Goal: Information Seeking & Learning: Learn about a topic

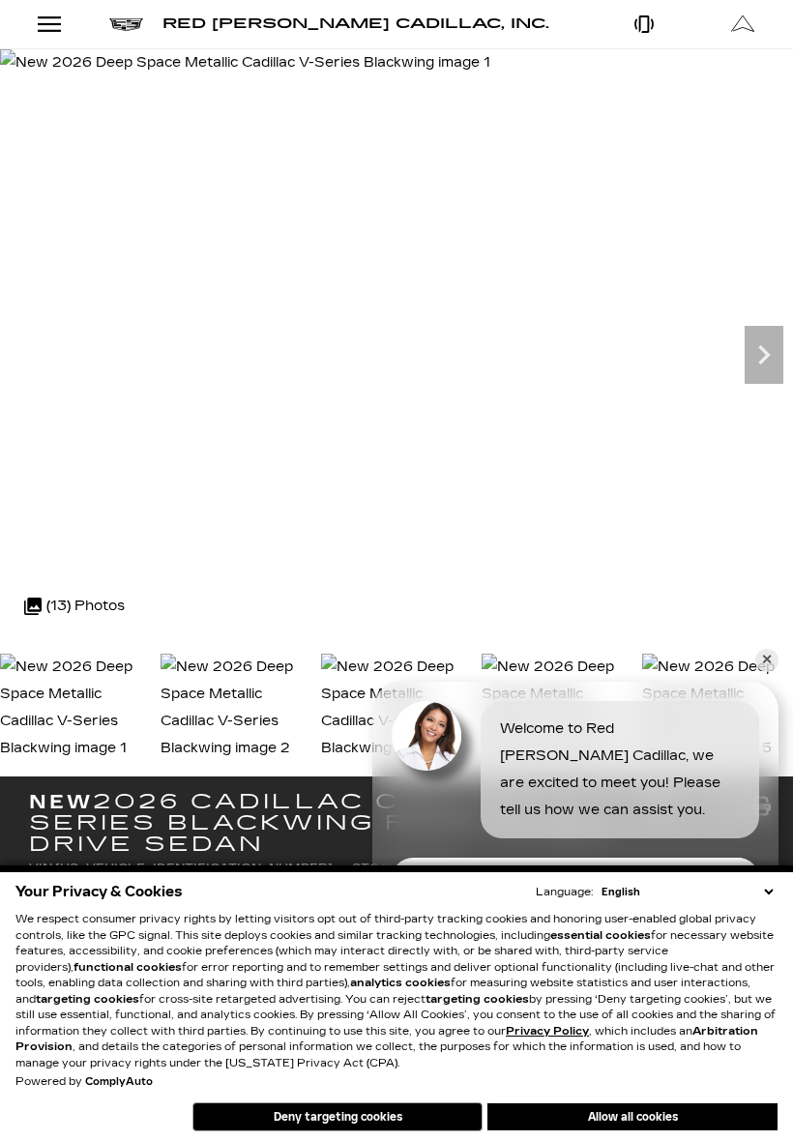
click at [762, 345] on icon "Next" at bounding box center [764, 355] width 39 height 39
click at [772, 343] on icon "Next" at bounding box center [764, 355] width 39 height 39
click at [769, 347] on icon "Next" at bounding box center [764, 355] width 39 height 39
click at [760, 361] on icon "Next" at bounding box center [764, 354] width 12 height 19
click at [767, 356] on icon "Next" at bounding box center [764, 354] width 12 height 19
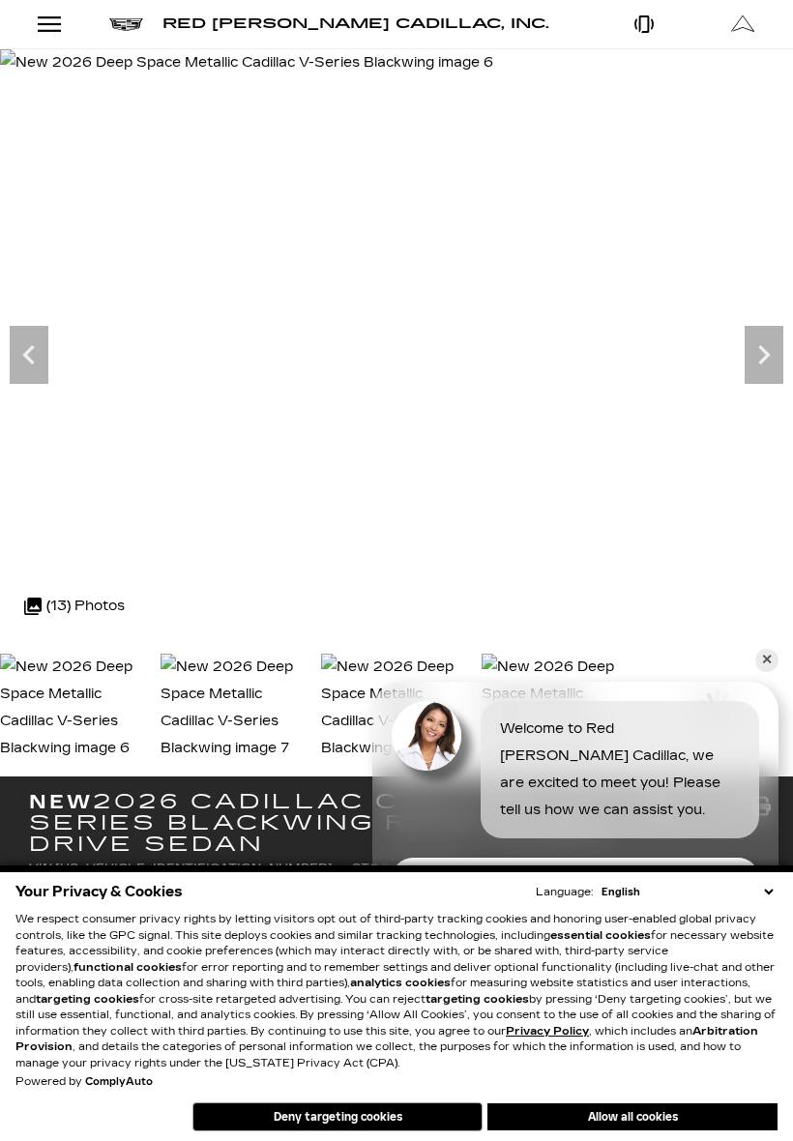
click at [765, 356] on icon "Next" at bounding box center [764, 354] width 12 height 19
click at [766, 358] on icon "Next" at bounding box center [764, 354] width 12 height 19
click at [763, 351] on icon "Next" at bounding box center [764, 354] width 12 height 19
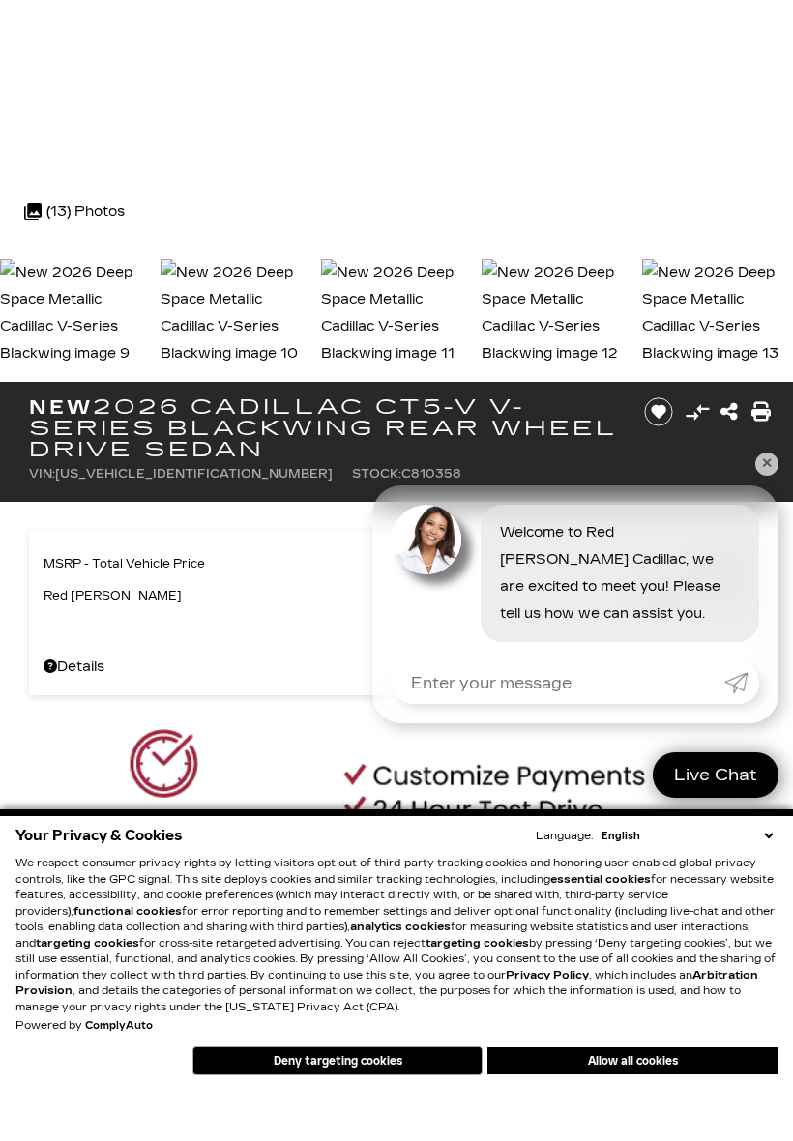
scroll to position [340, 0]
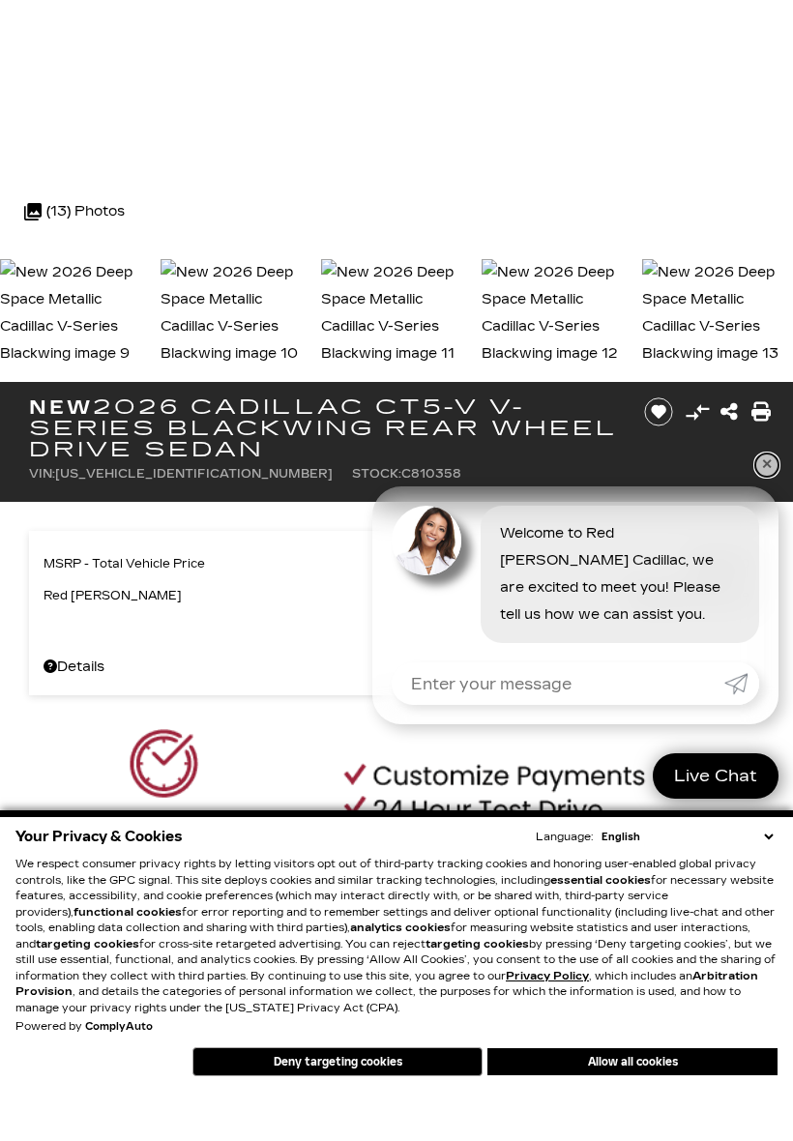
click at [762, 509] on link "✕" at bounding box center [766, 520] width 23 height 23
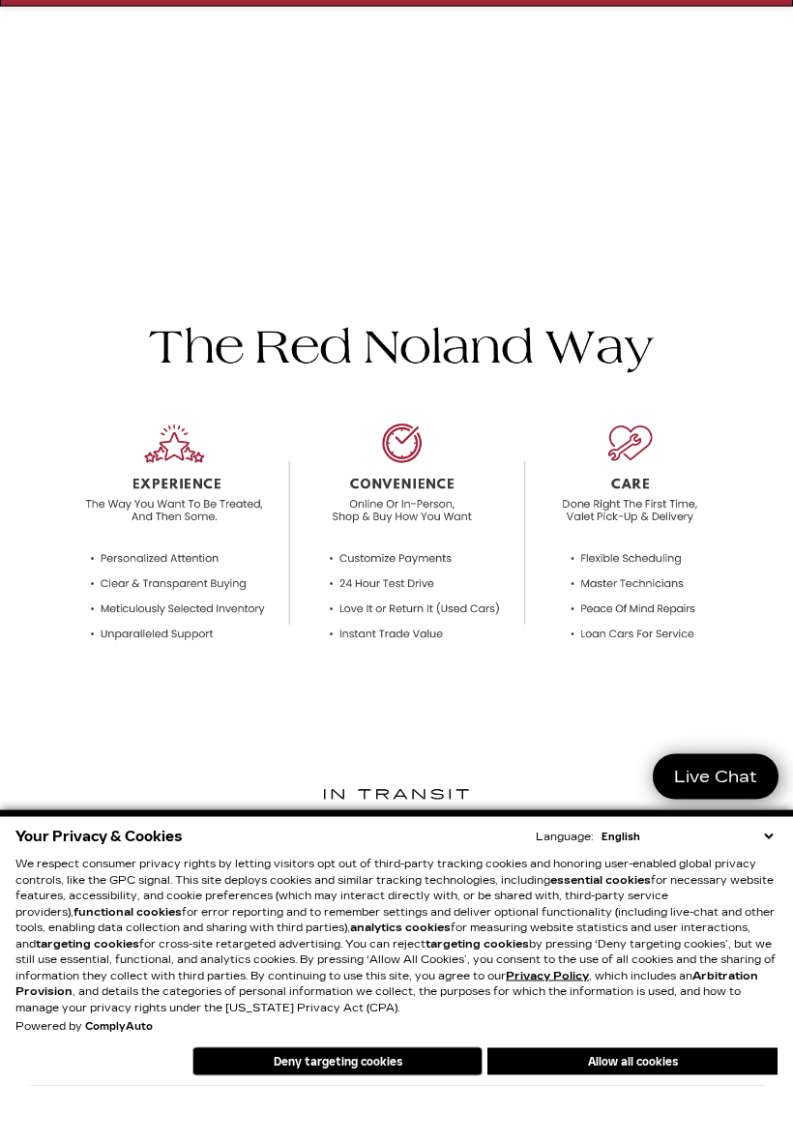
scroll to position [1464, 0]
click at [384, 1103] on button "Deny targeting cookies" at bounding box center [337, 1117] width 290 height 29
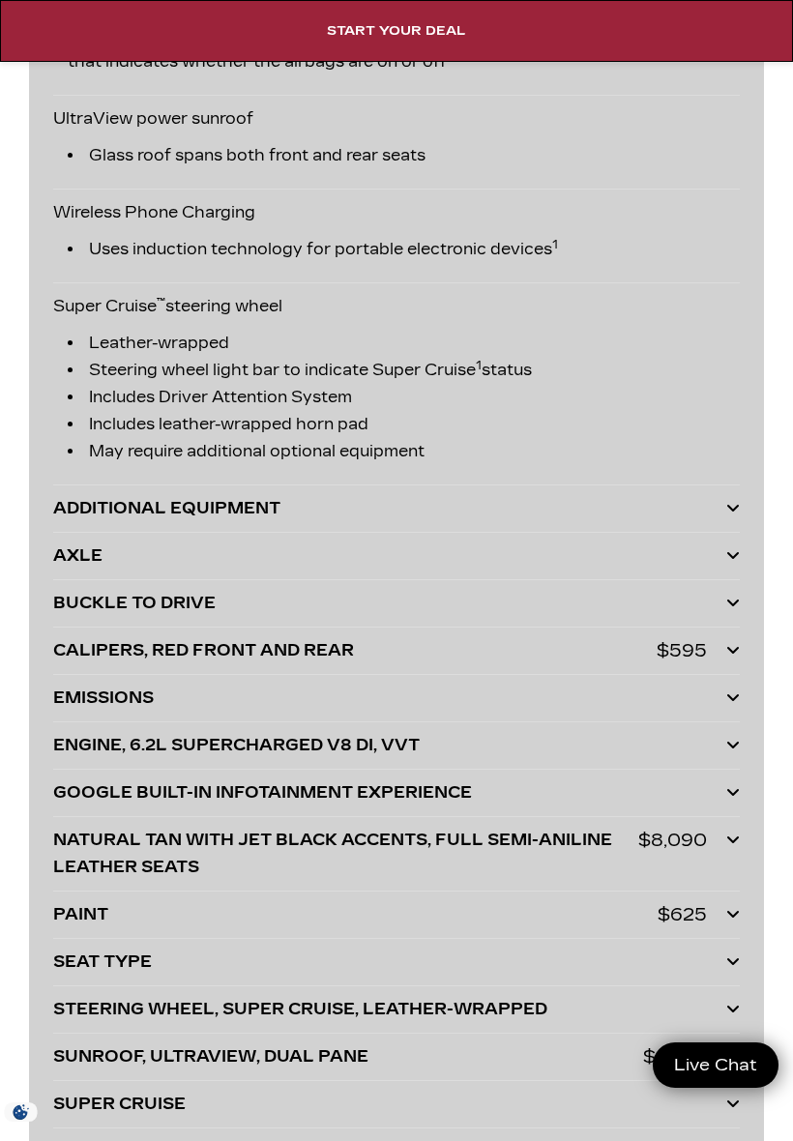
scroll to position [6064, 0]
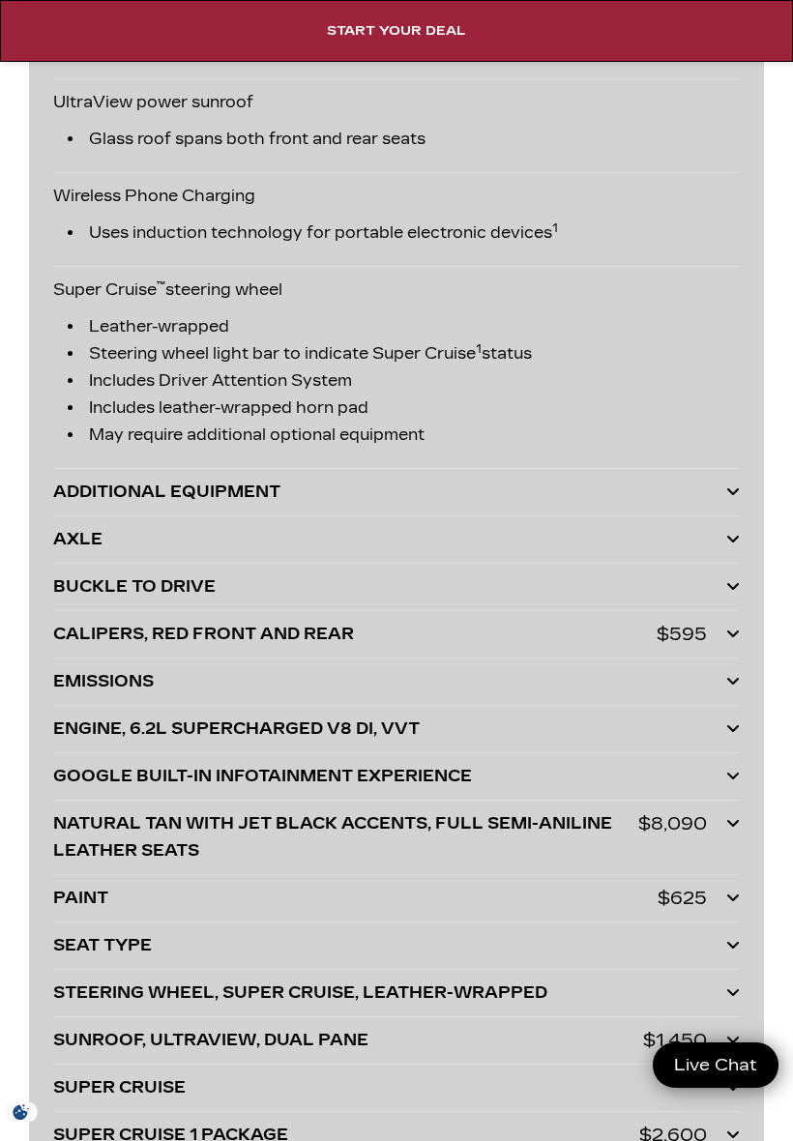
click at [730, 496] on icon at bounding box center [733, 491] width 14 height 15
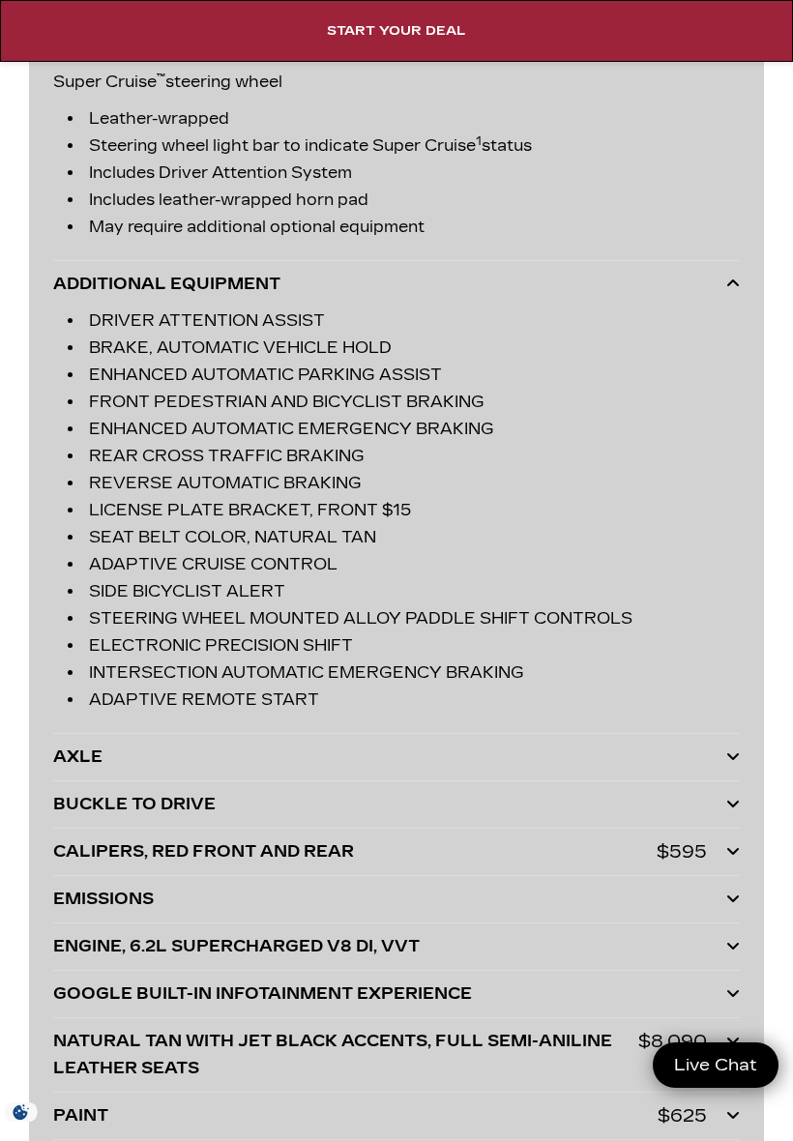
scroll to position [6273, 0]
click at [738, 758] on icon at bounding box center [733, 755] width 14 height 15
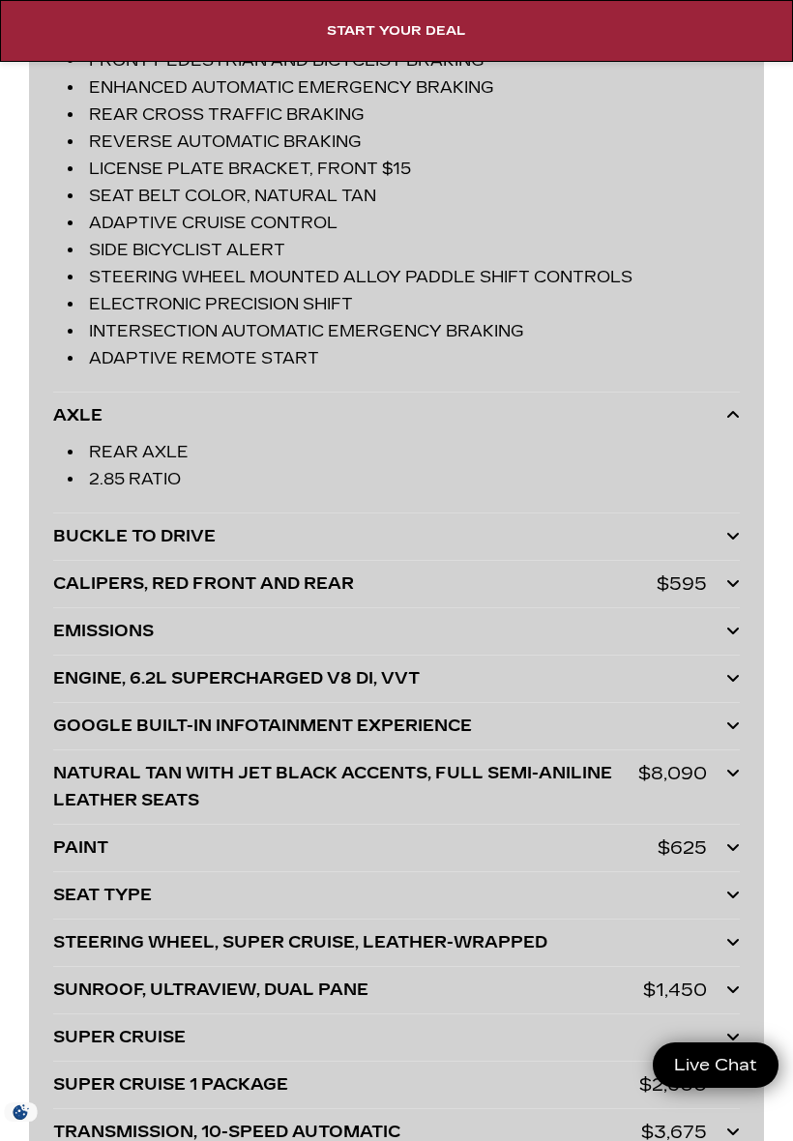
scroll to position [6616, 0]
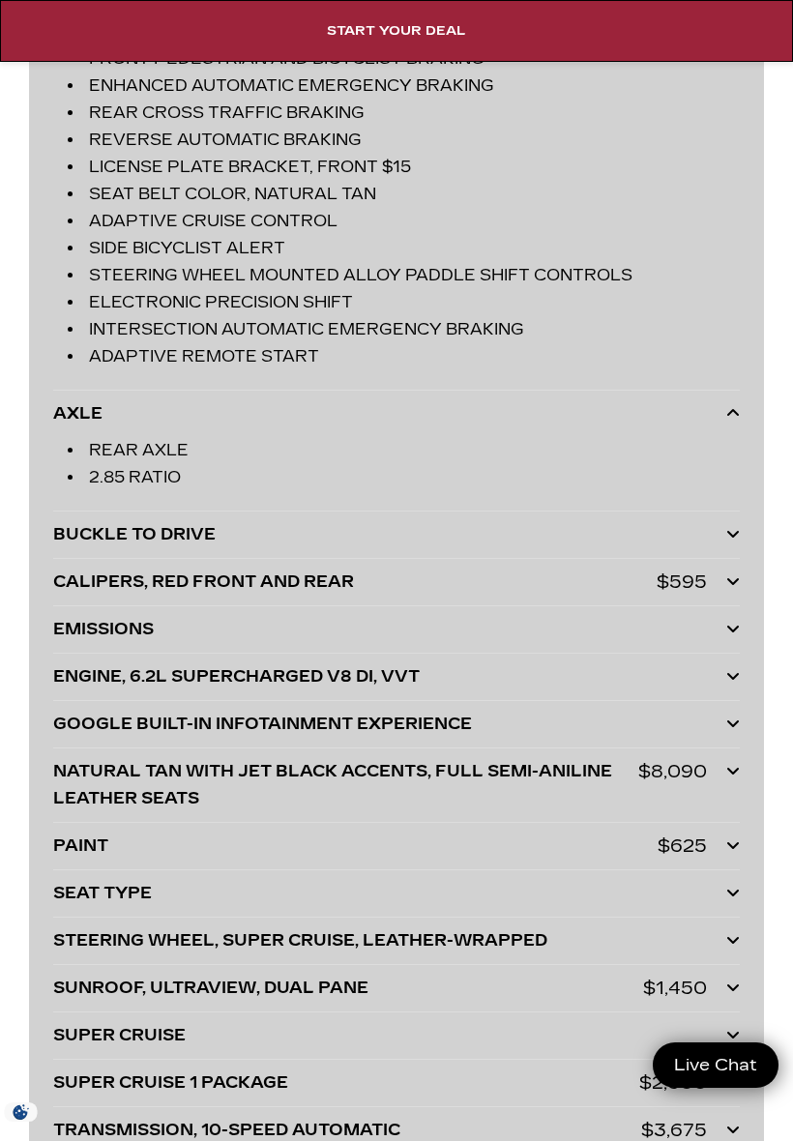
click at [729, 548] on div at bounding box center [733, 534] width 14 height 27
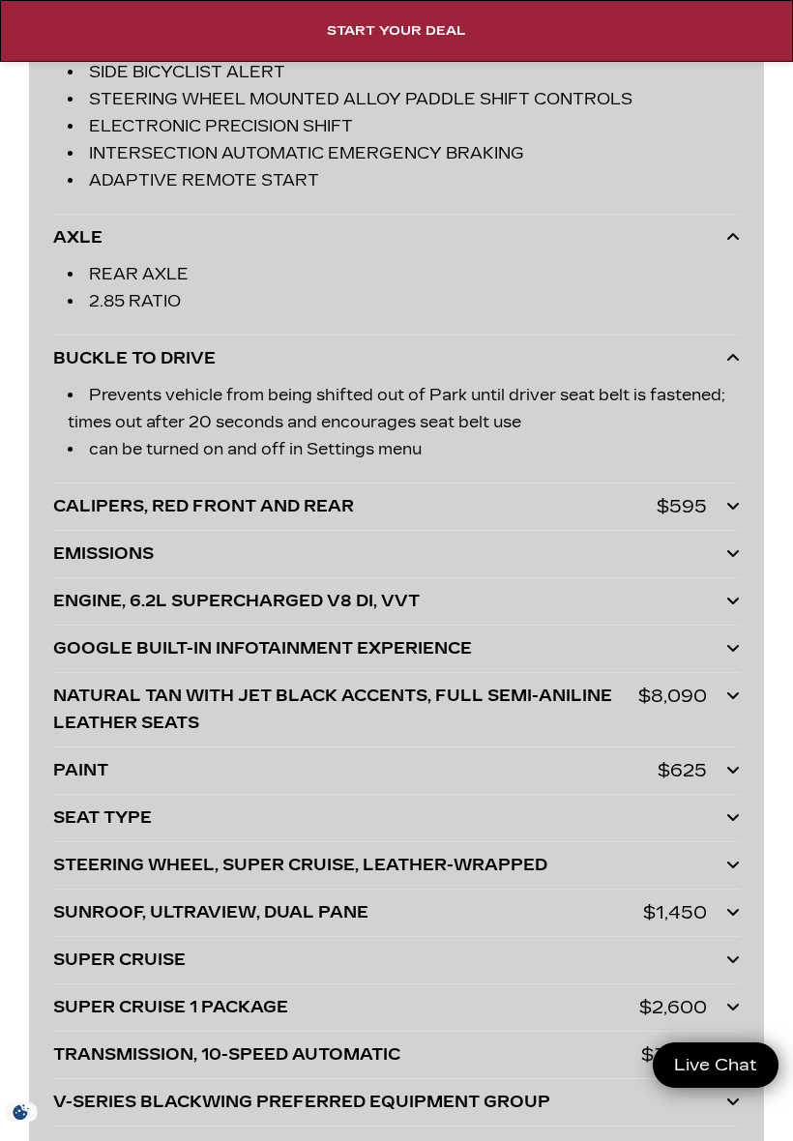
scroll to position [6793, 0]
click at [728, 500] on icon at bounding box center [733, 504] width 14 height 15
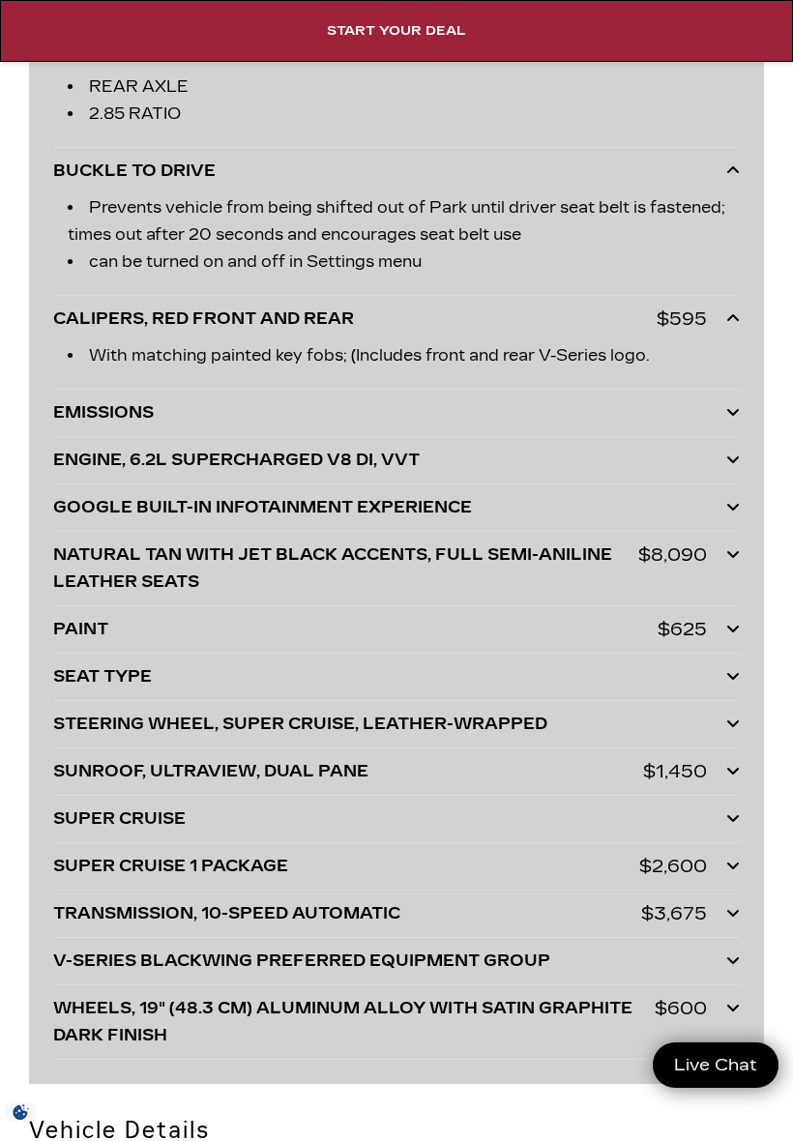
scroll to position [6980, 0]
click at [723, 412] on div "EMISSIONS" at bounding box center [390, 412] width 674 height 27
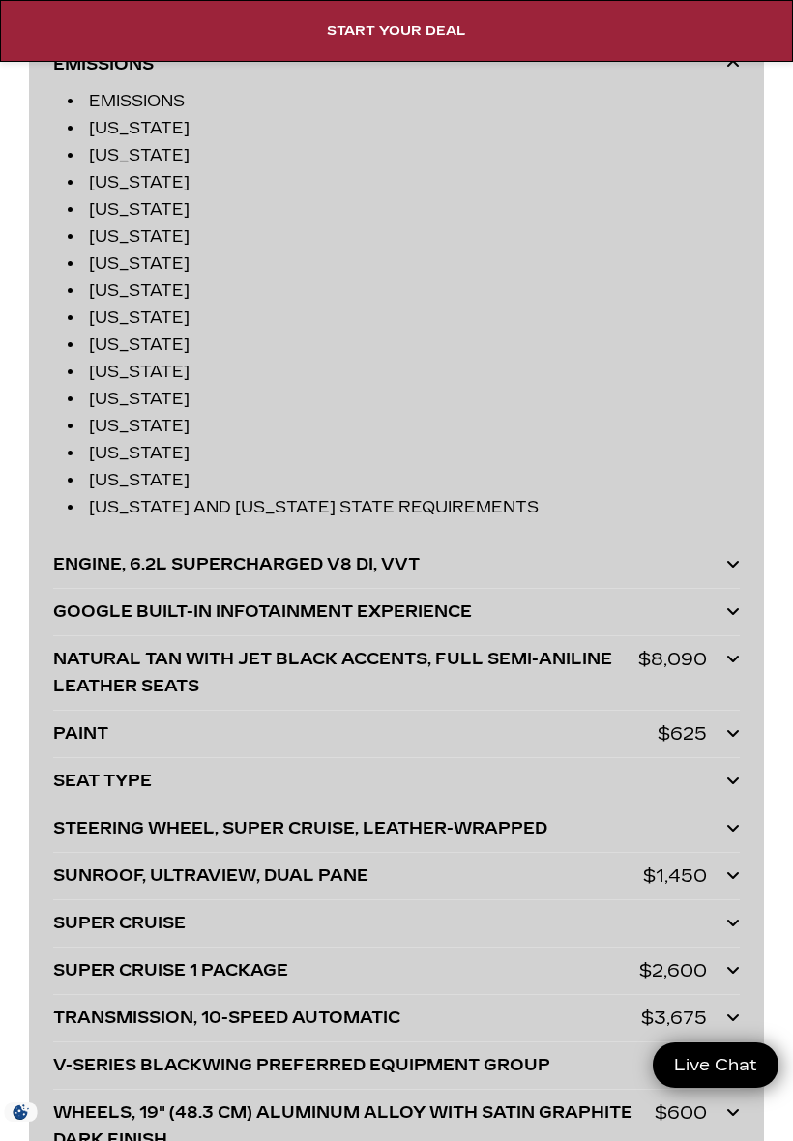
scroll to position [7328, 0]
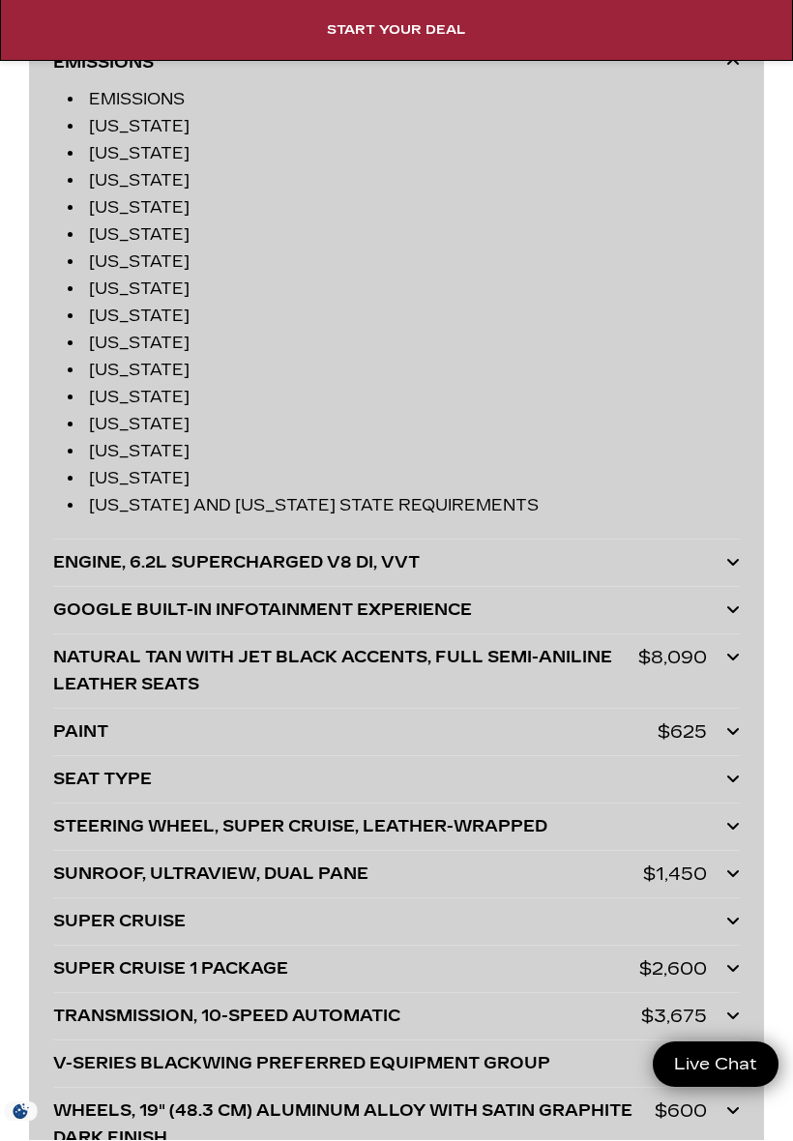
click at [725, 572] on div "ENGINE, 6.2L SUPERCHARGED V8 DI, VVT" at bounding box center [390, 563] width 674 height 27
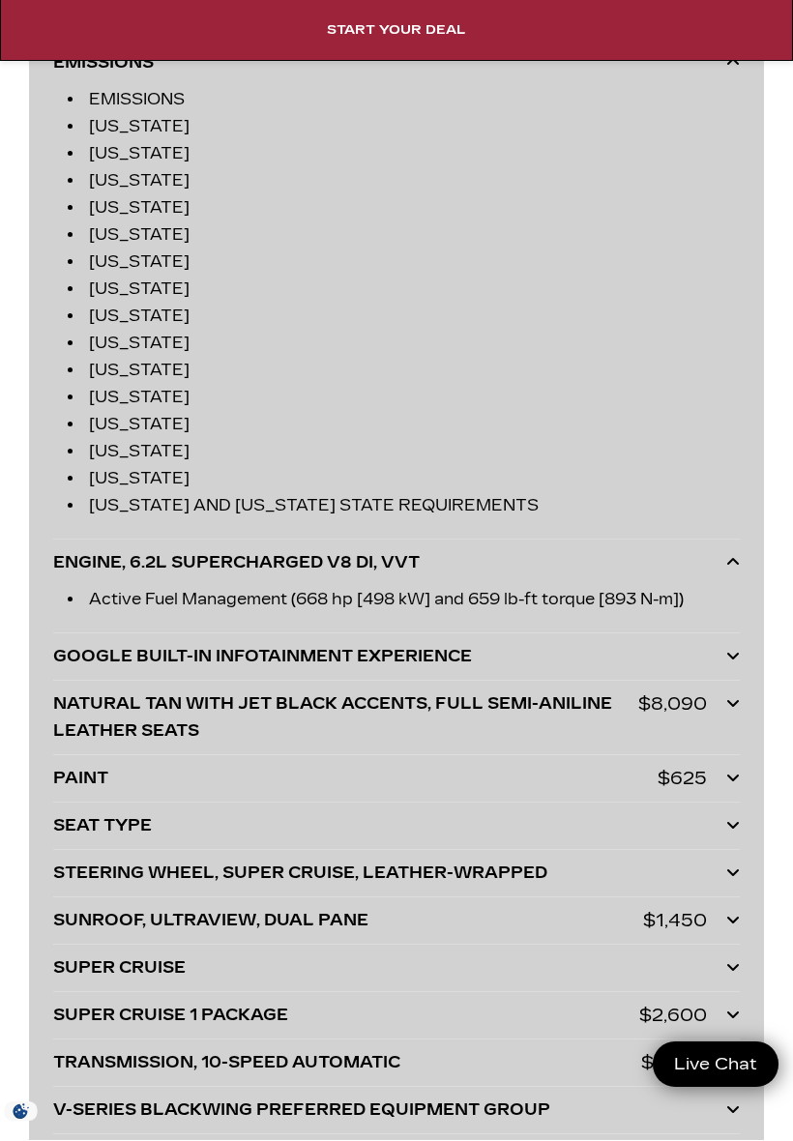
click at [723, 664] on div "GOOGLE BUILT-IN INFOTAINMENT EXPERIENCE" at bounding box center [390, 657] width 674 height 27
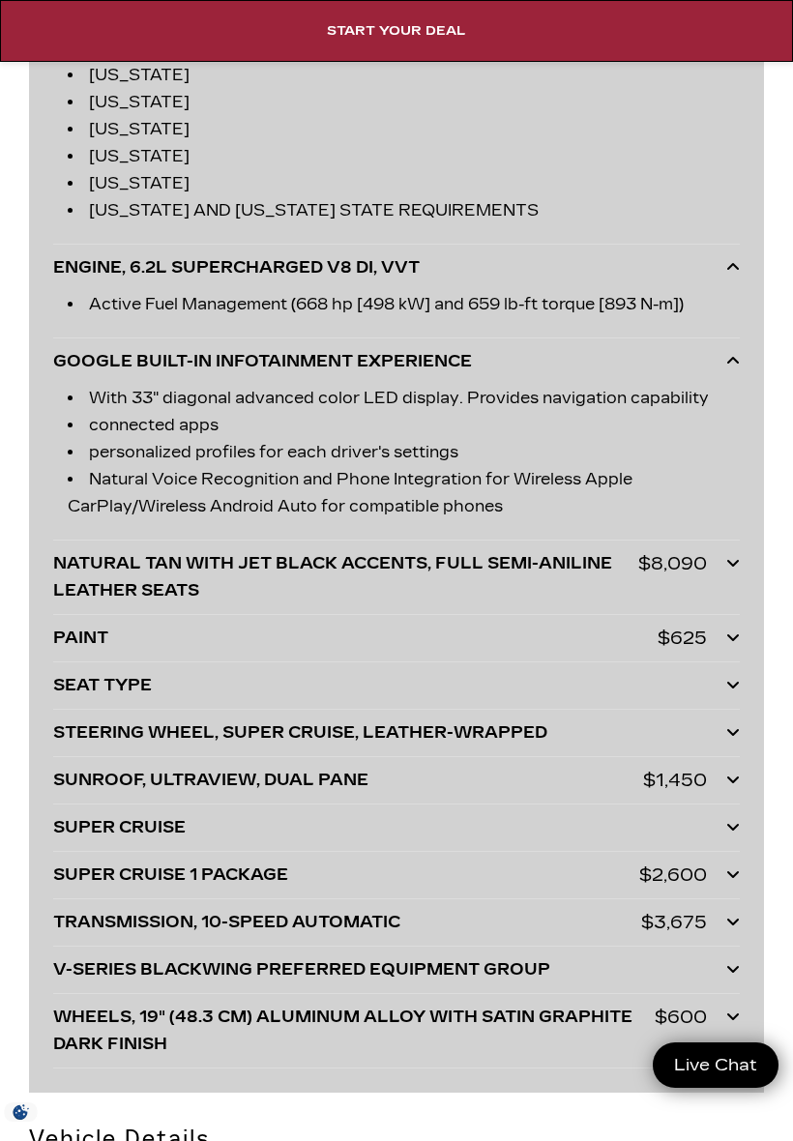
scroll to position [7626, 0]
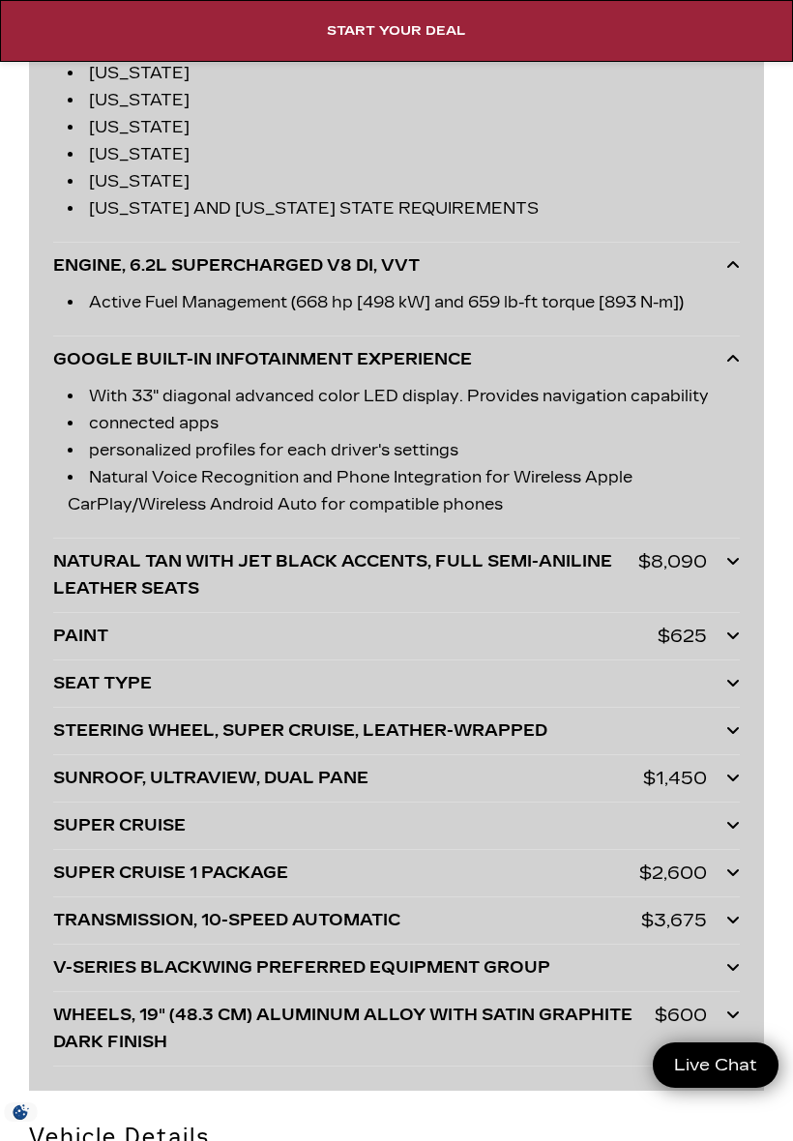
click at [731, 575] on div at bounding box center [733, 575] width 14 height 54
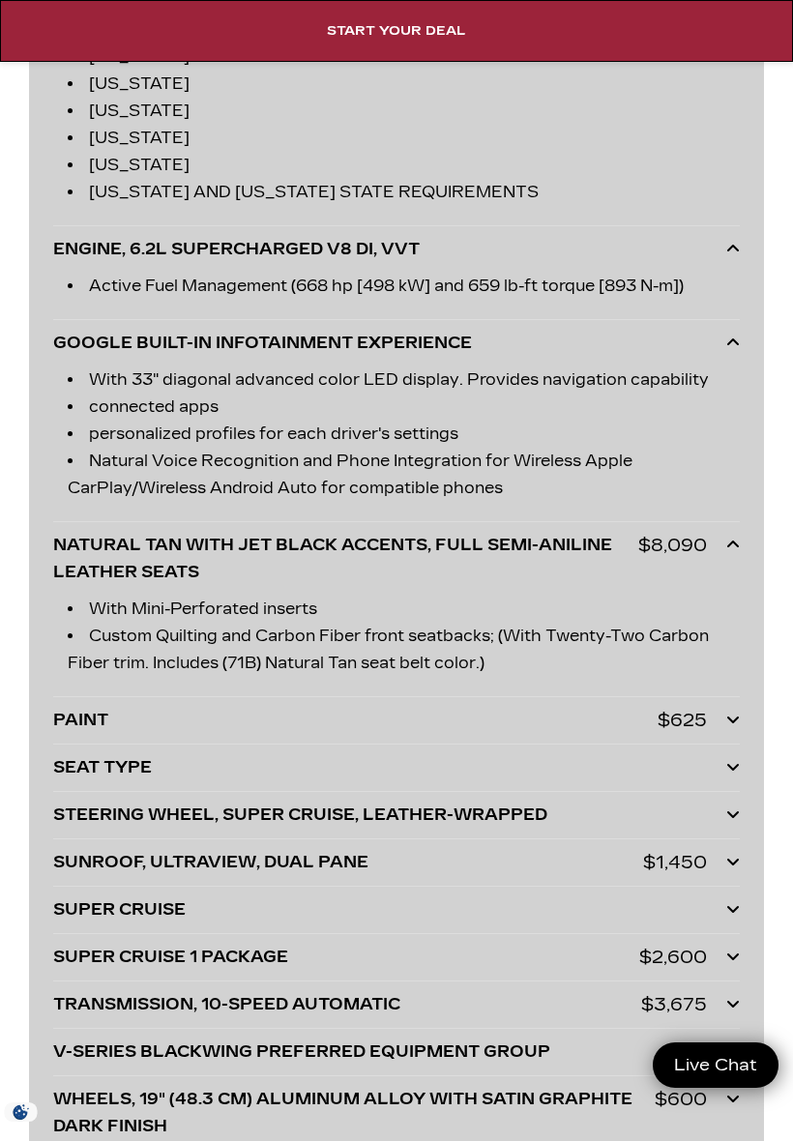
scroll to position [7647, 0]
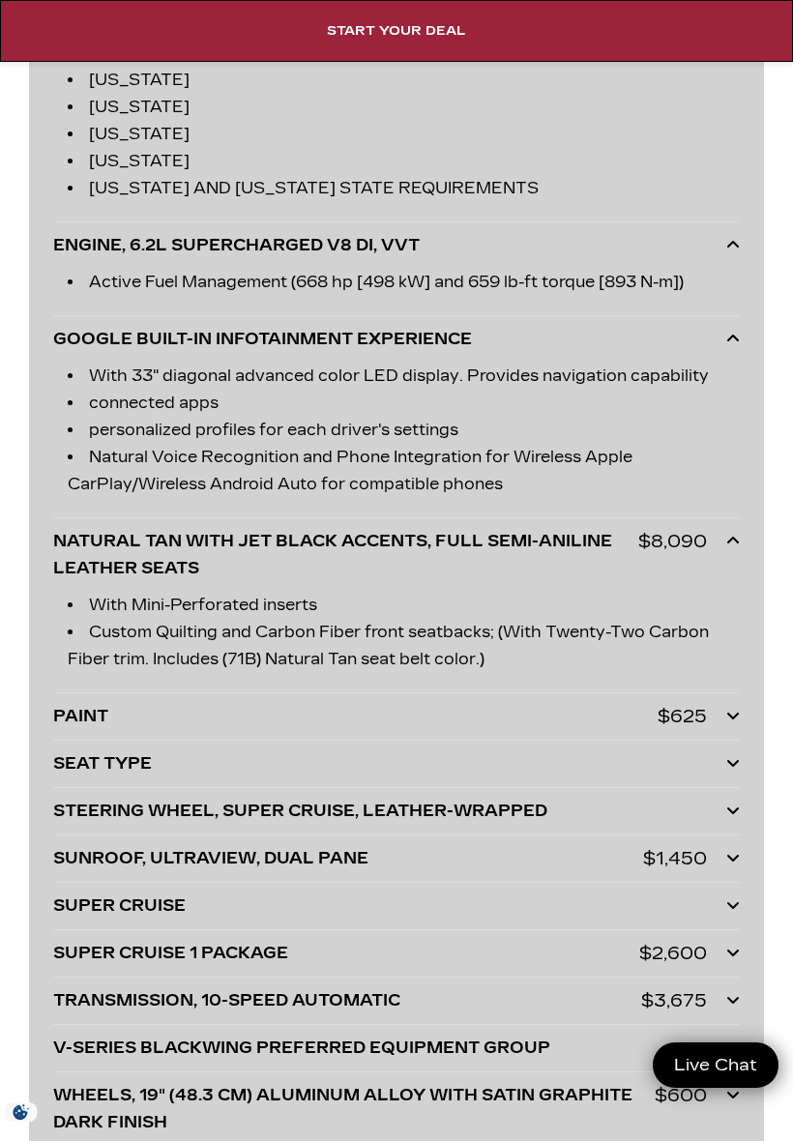
click at [731, 722] on icon at bounding box center [733, 715] width 14 height 15
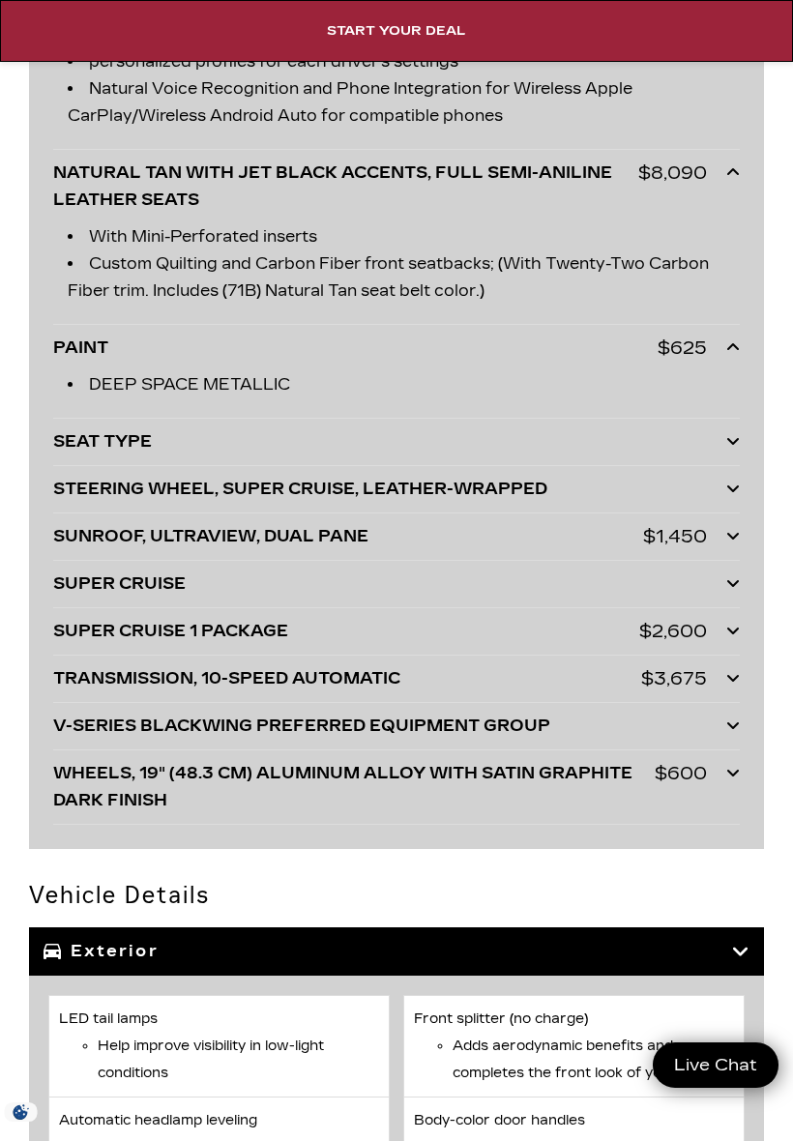
scroll to position [8017, 0]
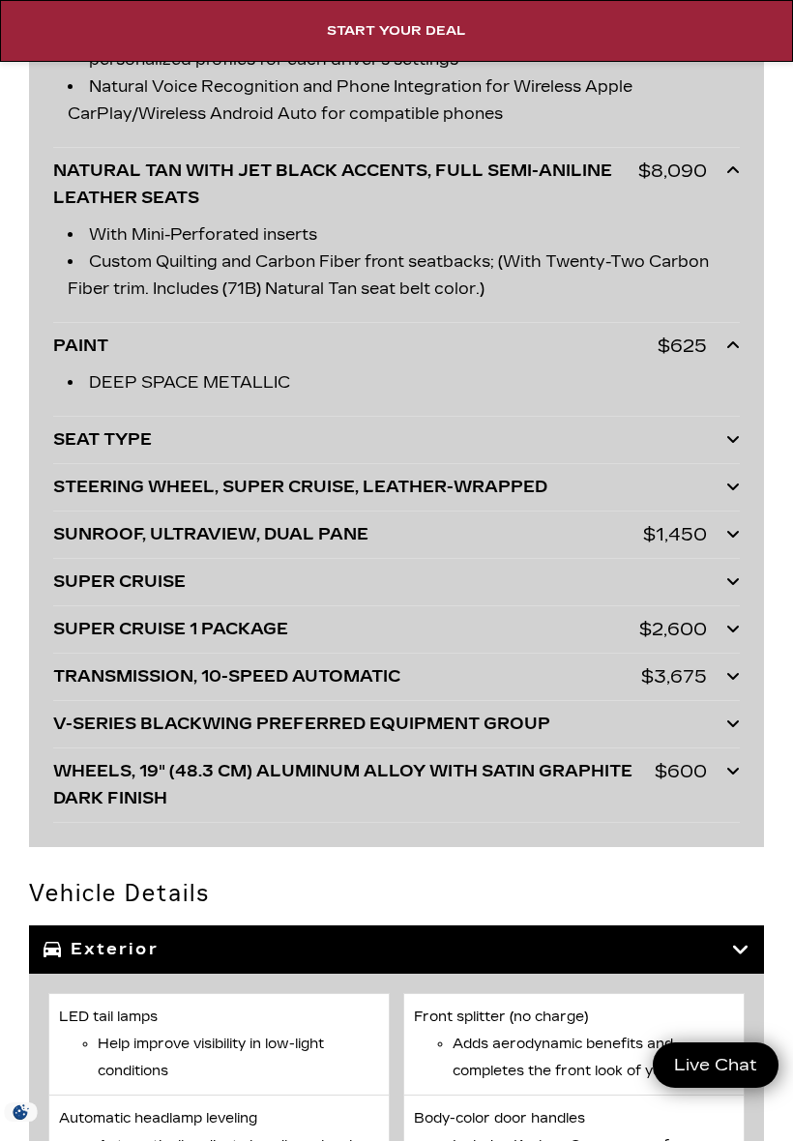
click at [740, 447] on icon at bounding box center [733, 438] width 14 height 15
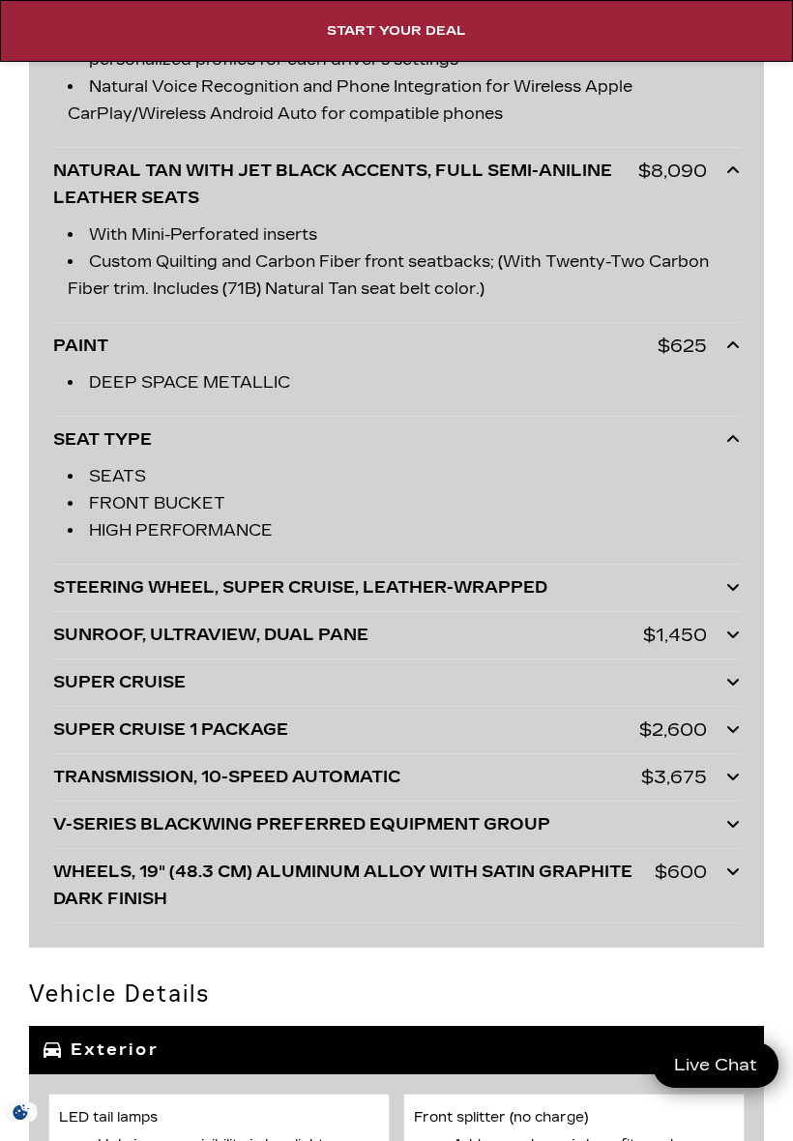
click at [730, 592] on icon at bounding box center [733, 586] width 14 height 15
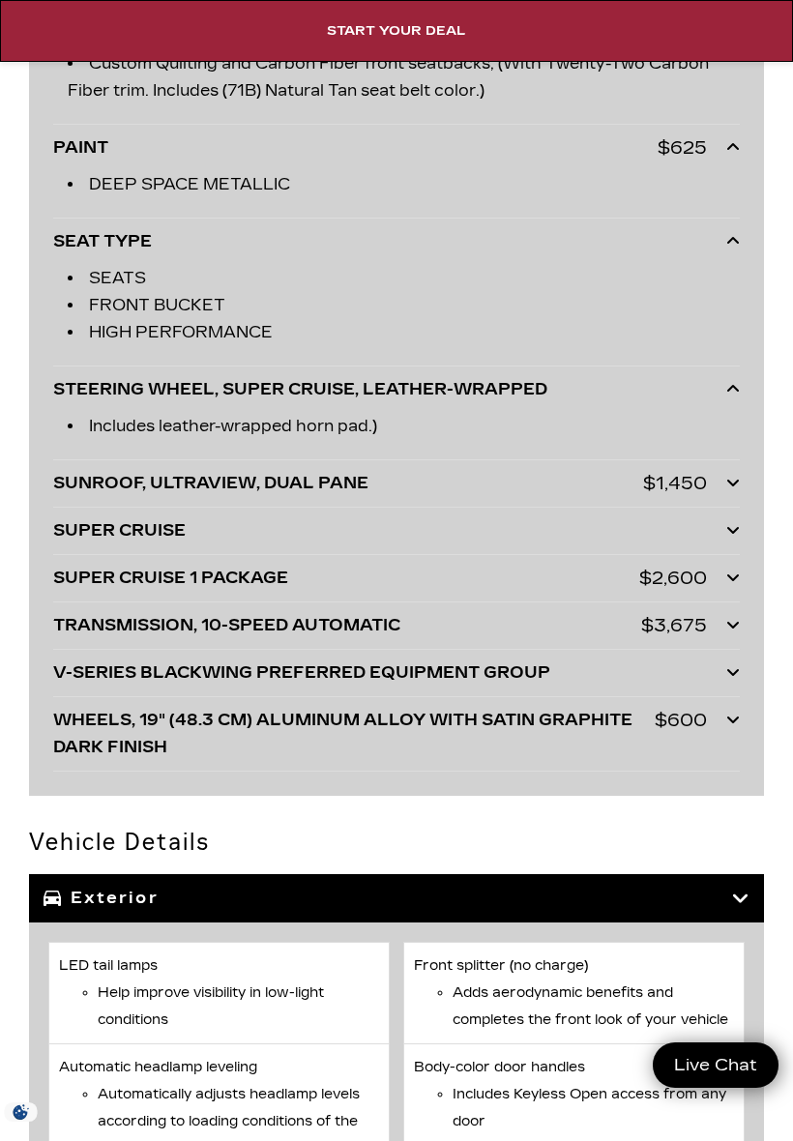
scroll to position [8217, 0]
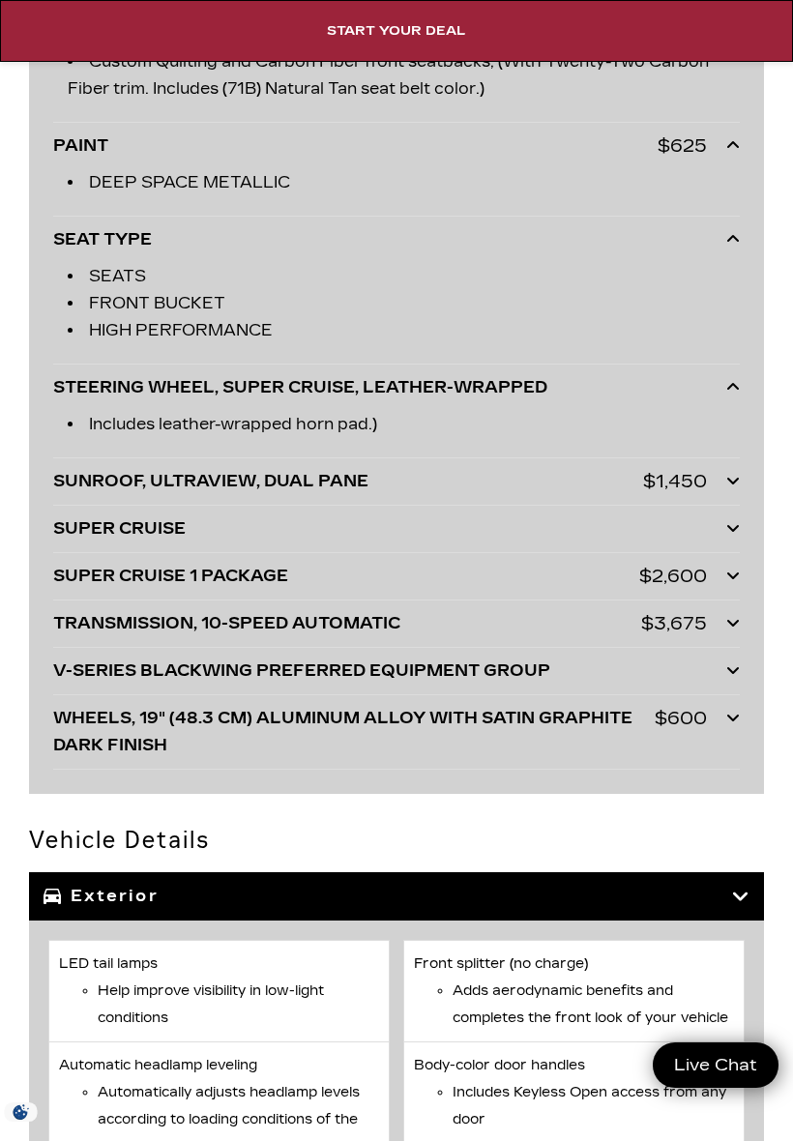
click at [738, 488] on icon at bounding box center [733, 480] width 14 height 15
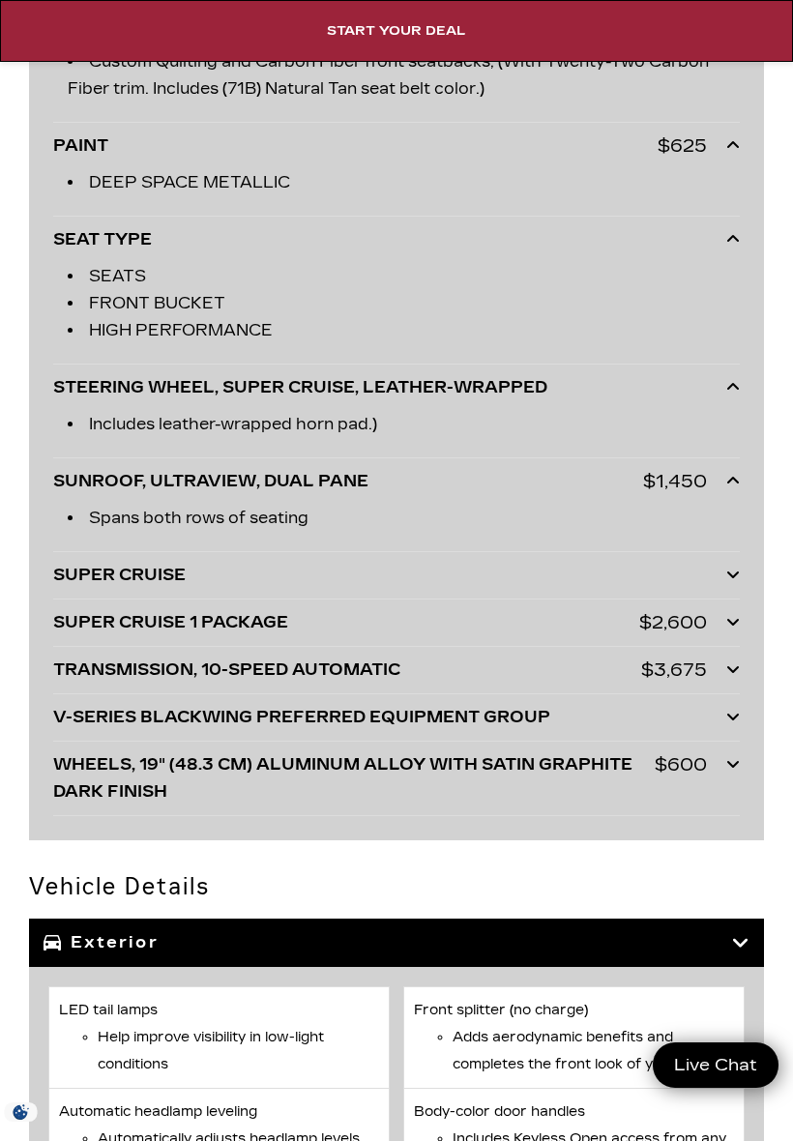
click at [723, 586] on div "SUPER CRUISE" at bounding box center [390, 575] width 674 height 27
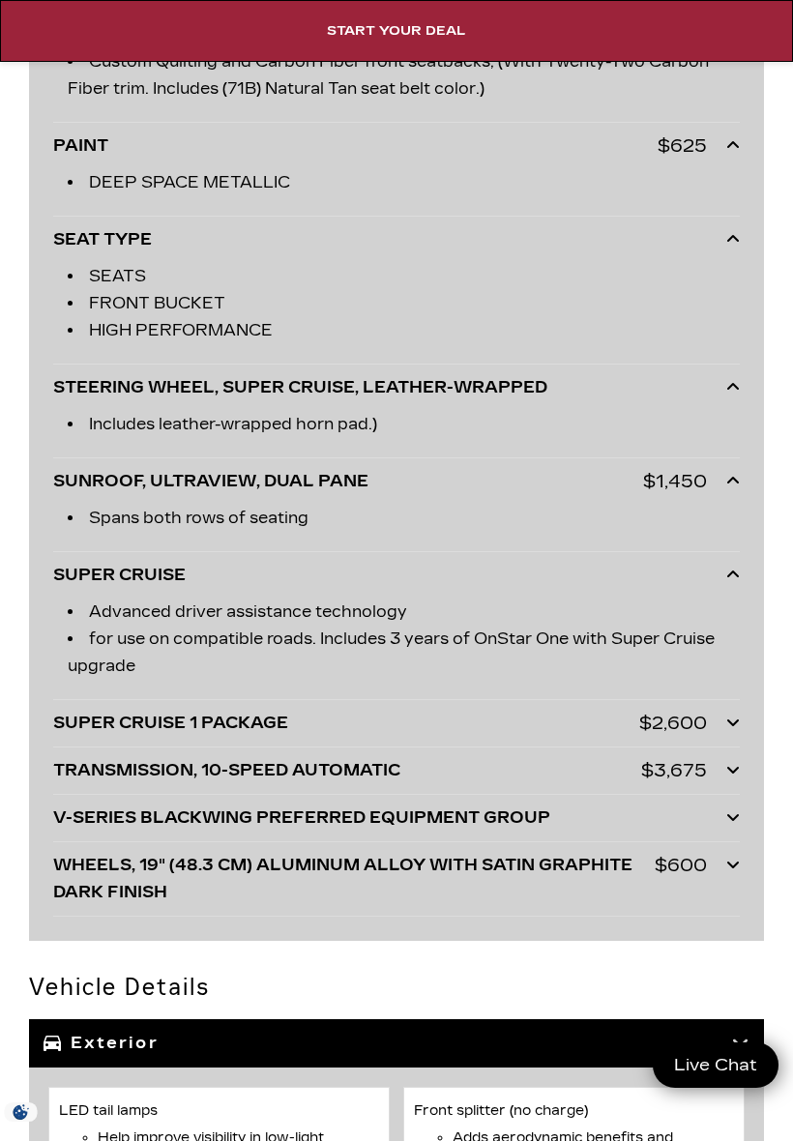
click at [732, 726] on icon at bounding box center [733, 722] width 14 height 15
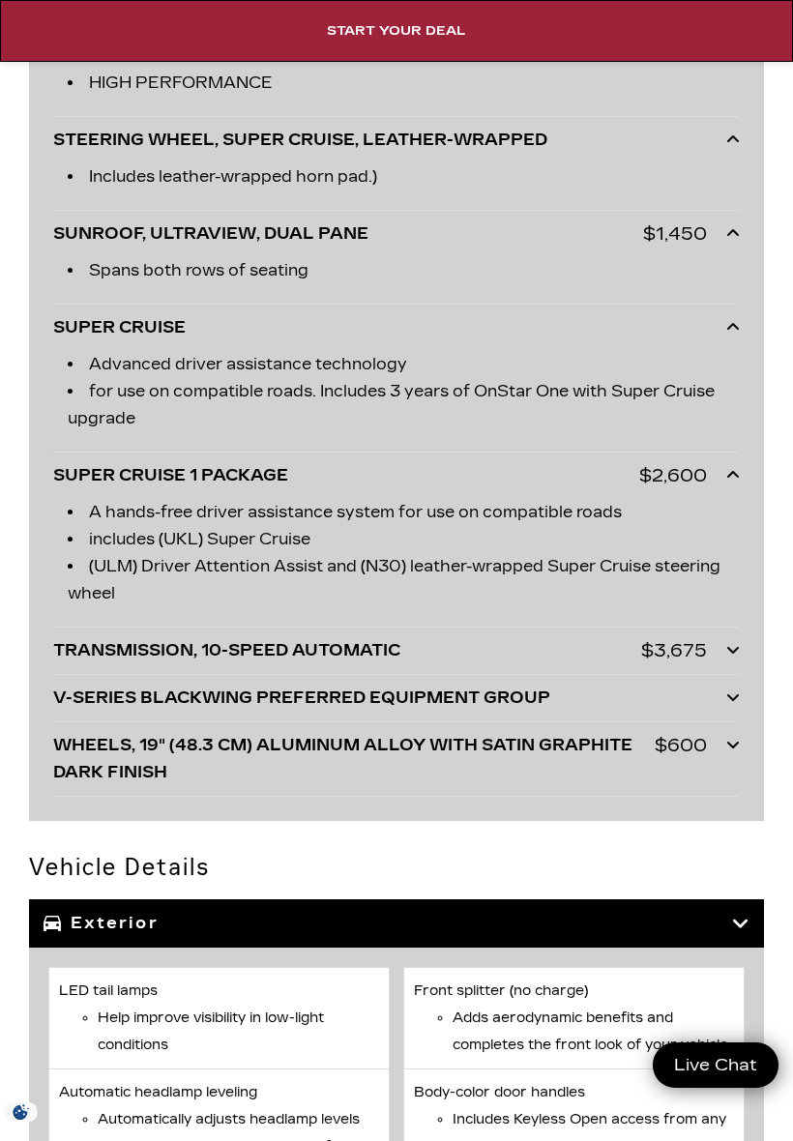
scroll to position [8466, 0]
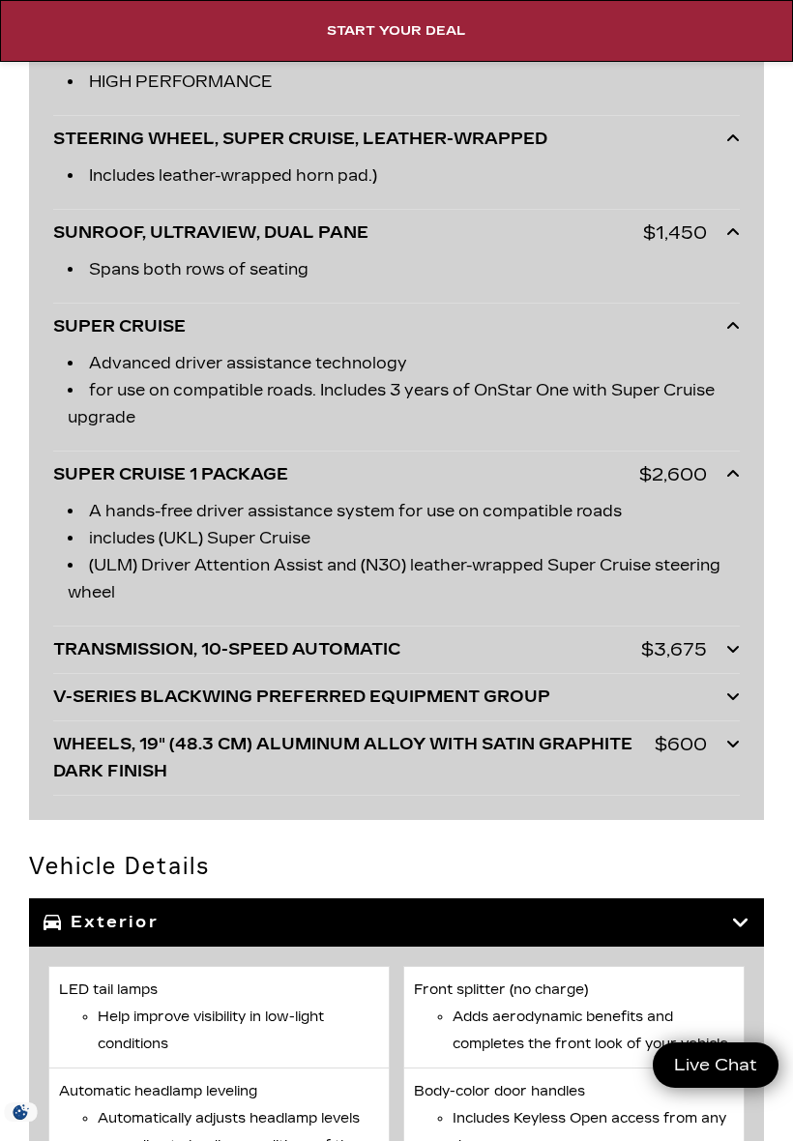
click at [732, 653] on icon at bounding box center [733, 648] width 14 height 15
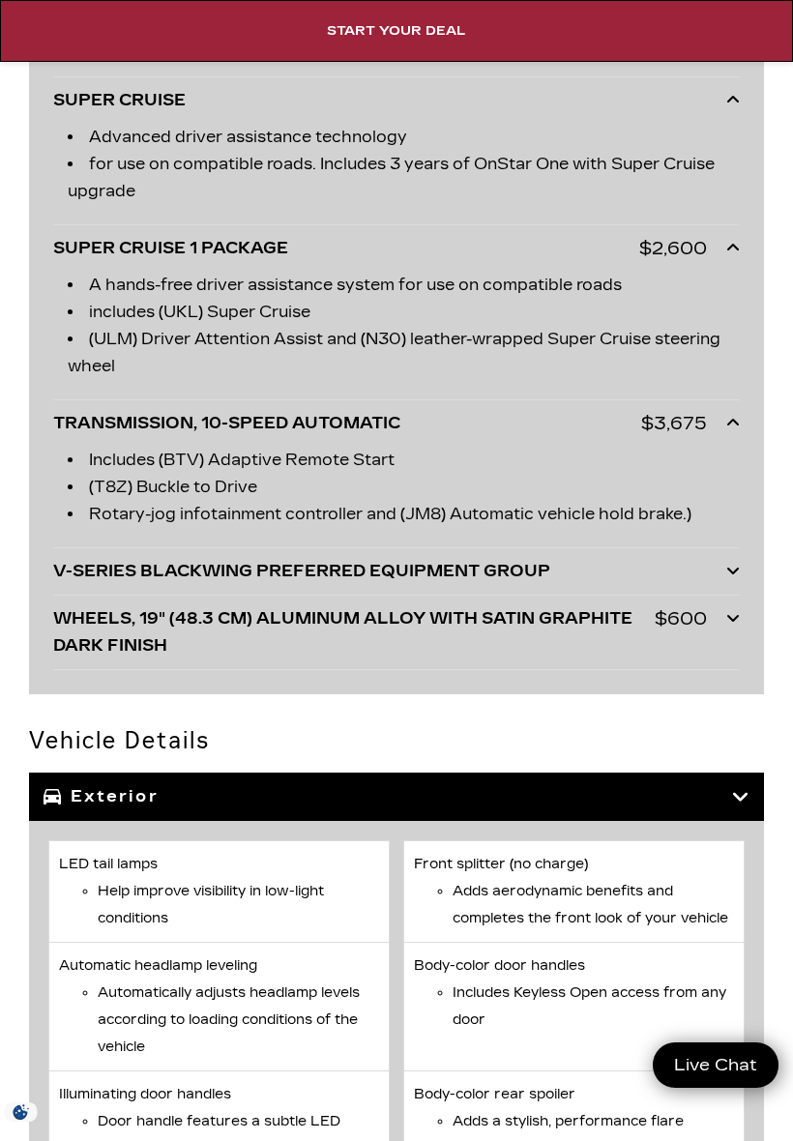
scroll to position [8696, 0]
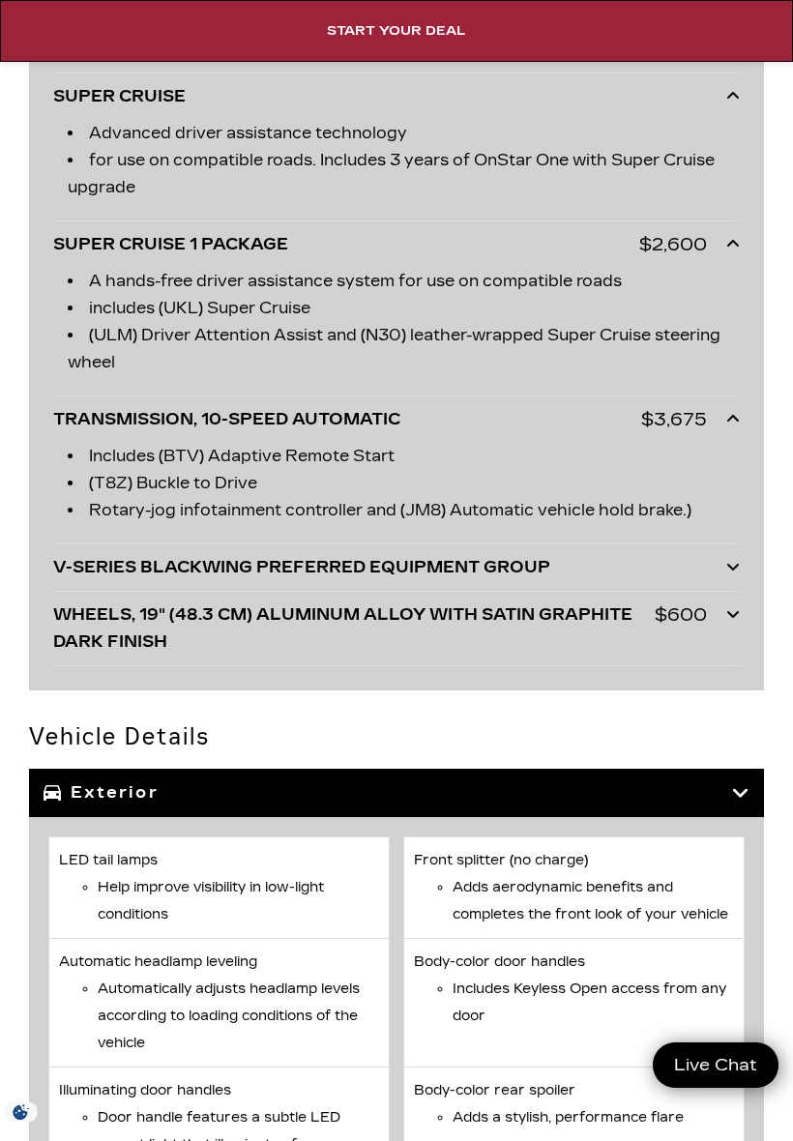
click at [726, 581] on div at bounding box center [733, 567] width 14 height 27
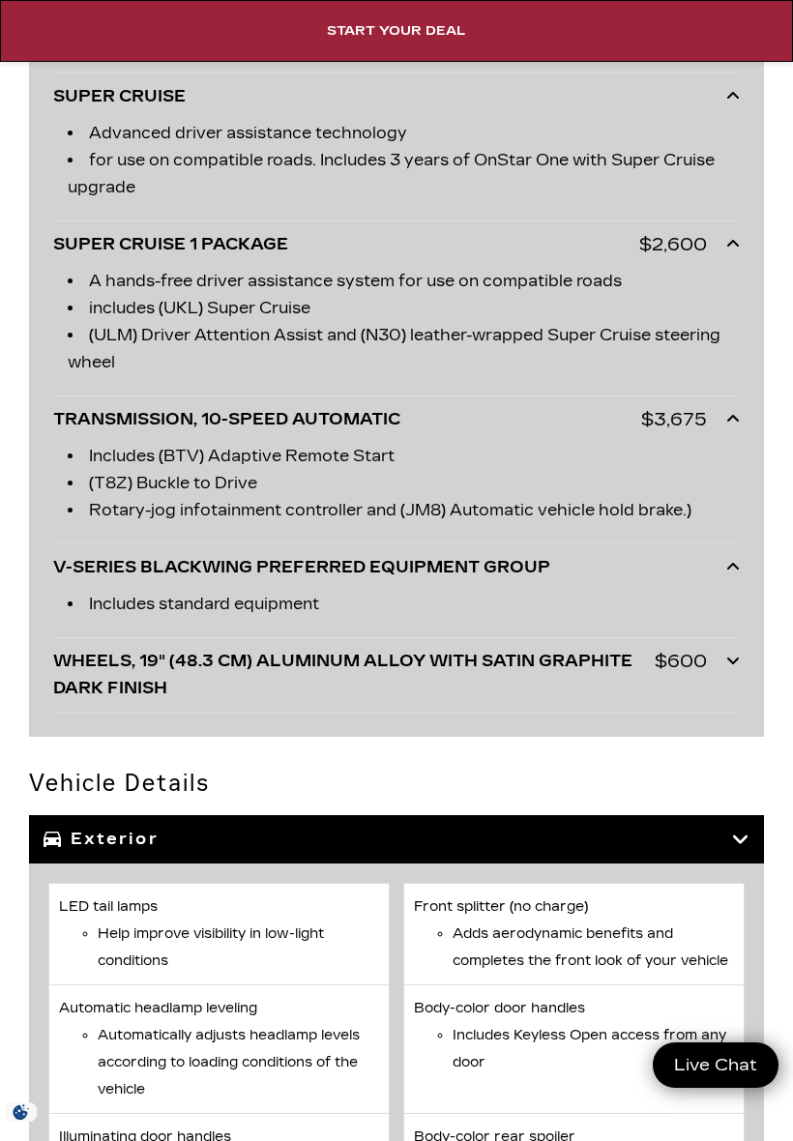
click at [731, 662] on icon at bounding box center [733, 660] width 14 height 15
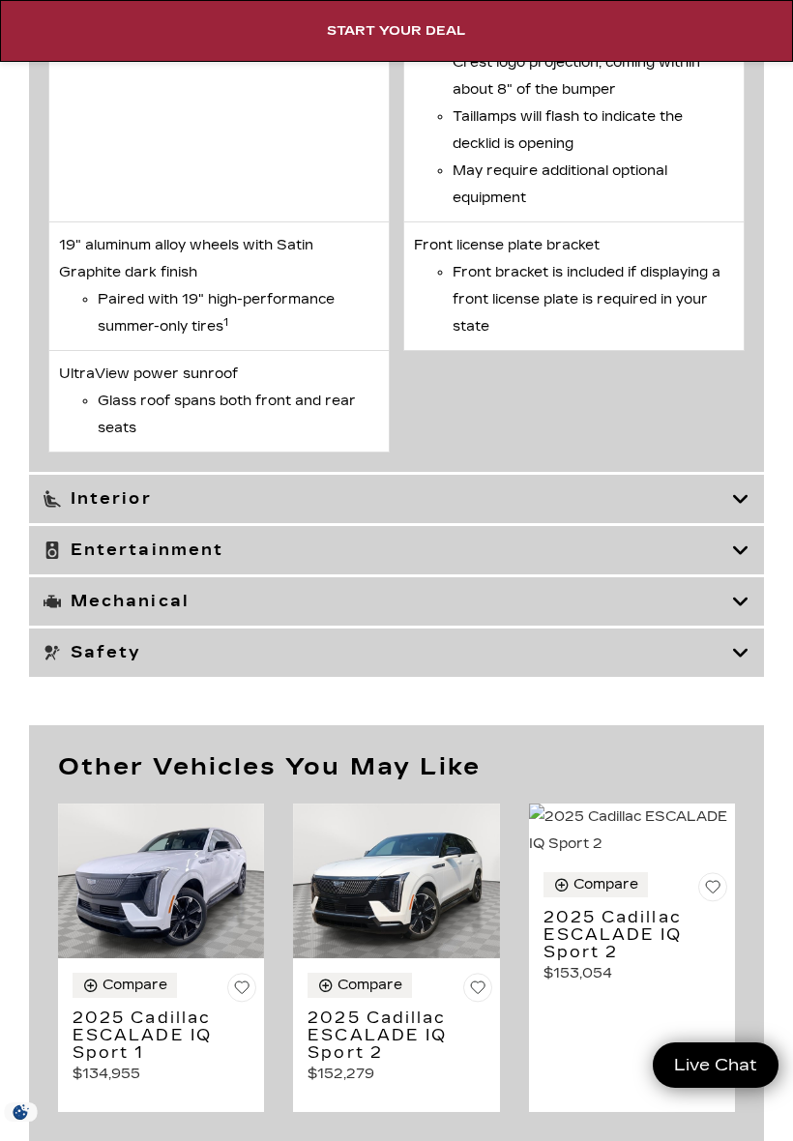
scroll to position [12690, 0]
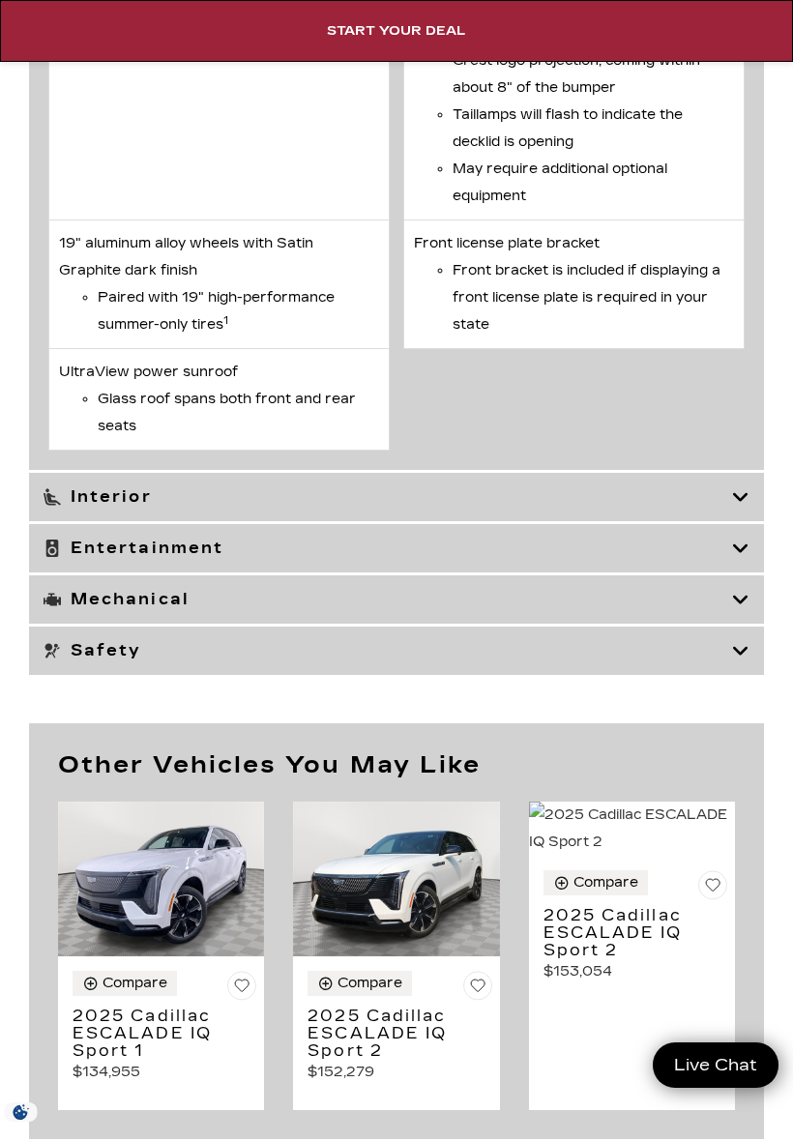
click at [740, 507] on icon at bounding box center [740, 497] width 17 height 19
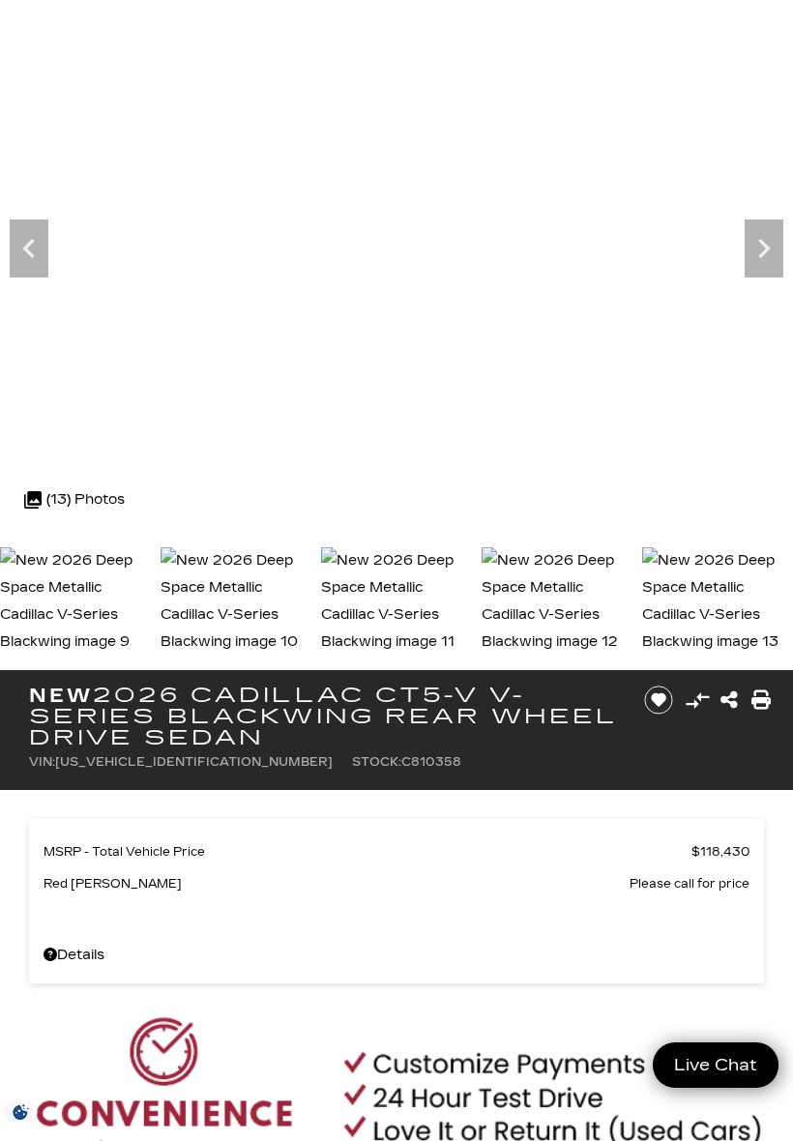
scroll to position [0, 0]
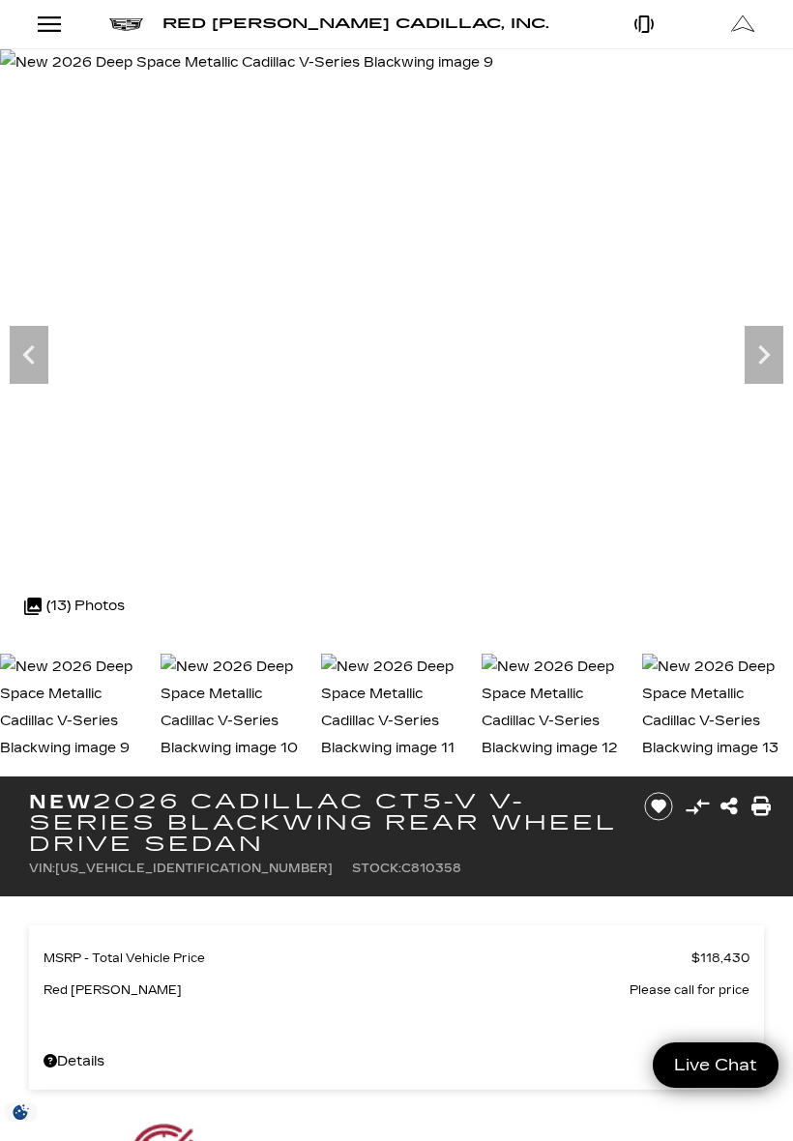
click at [741, 641] on div at bounding box center [396, 346] width 793 height 595
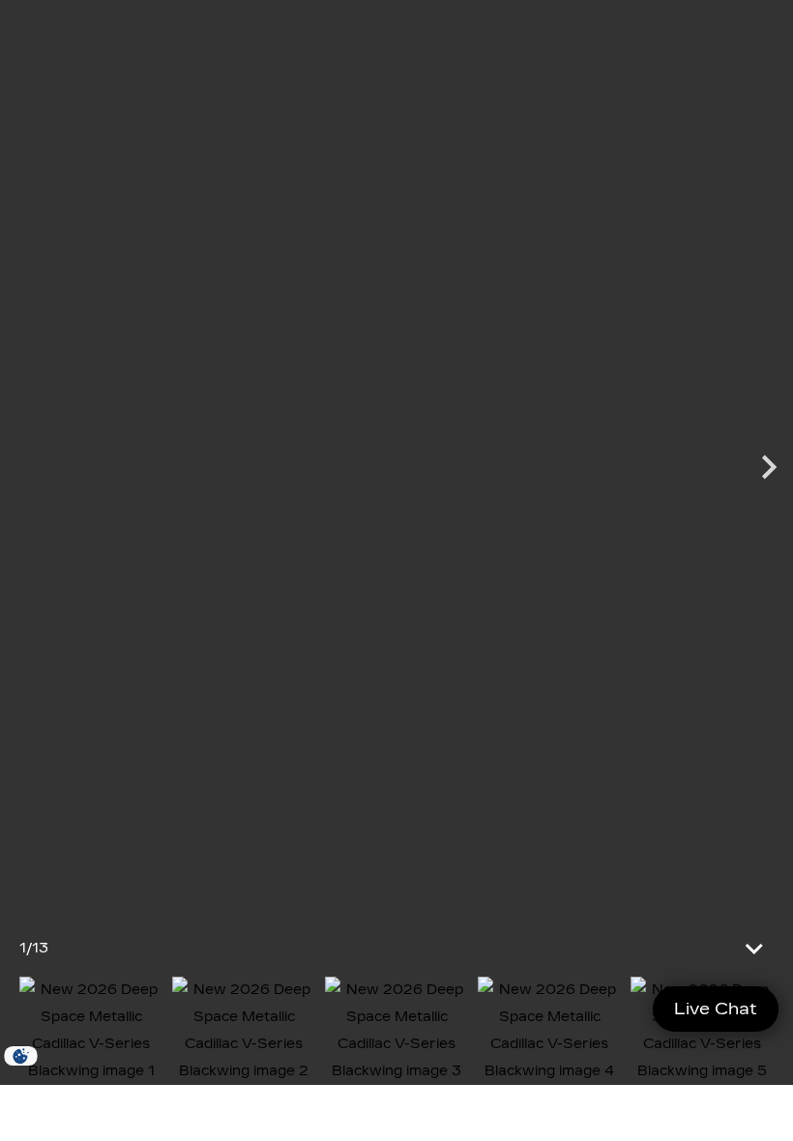
scroll to position [353, 0]
click at [785, 499] on icon "Next" at bounding box center [769, 523] width 48 height 48
click at [769, 499] on icon "Next" at bounding box center [769, 523] width 48 height 48
click at [771, 511] on icon "Next" at bounding box center [769, 523] width 15 height 24
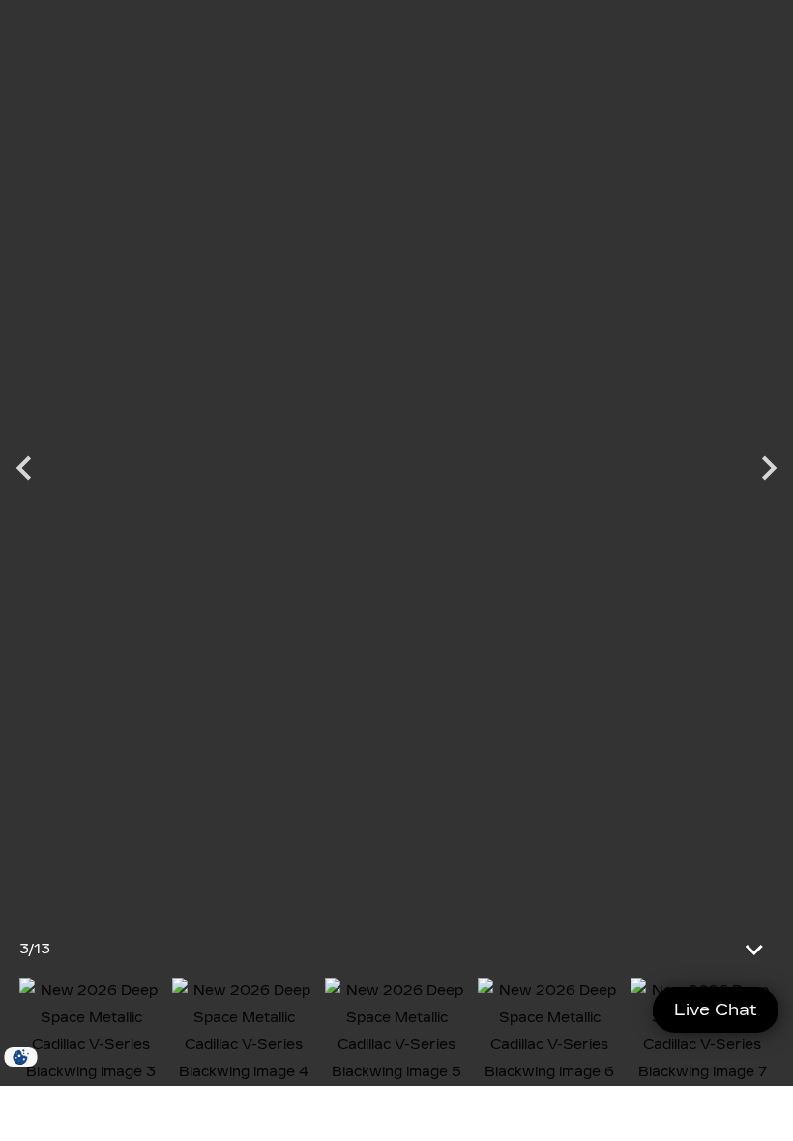
click at [767, 511] on icon "Next" at bounding box center [769, 523] width 15 height 24
click at [773, 511] on icon "Next" at bounding box center [769, 523] width 15 height 24
click at [783, 499] on icon "Next" at bounding box center [769, 523] width 48 height 48
click at [768, 511] on icon "Next" at bounding box center [769, 523] width 15 height 24
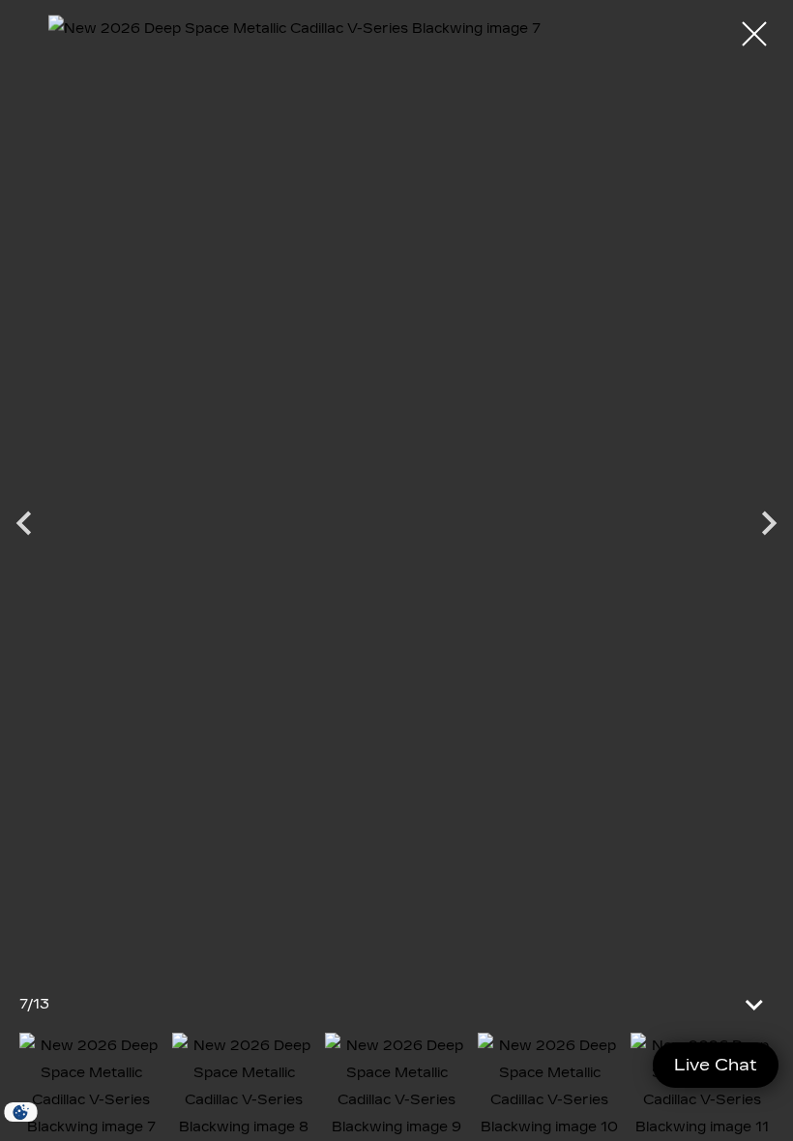
scroll to position [1275, 0]
click at [764, 24] on div at bounding box center [754, 34] width 48 height 48
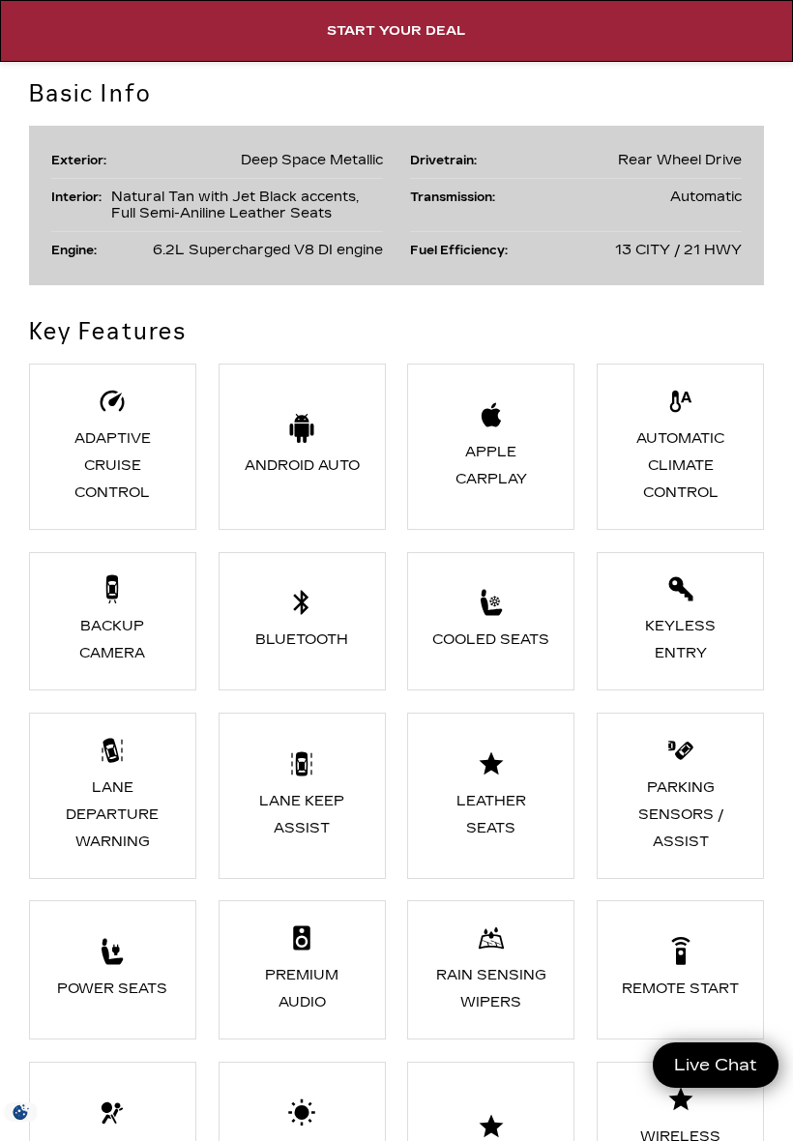
scroll to position [2345, 0]
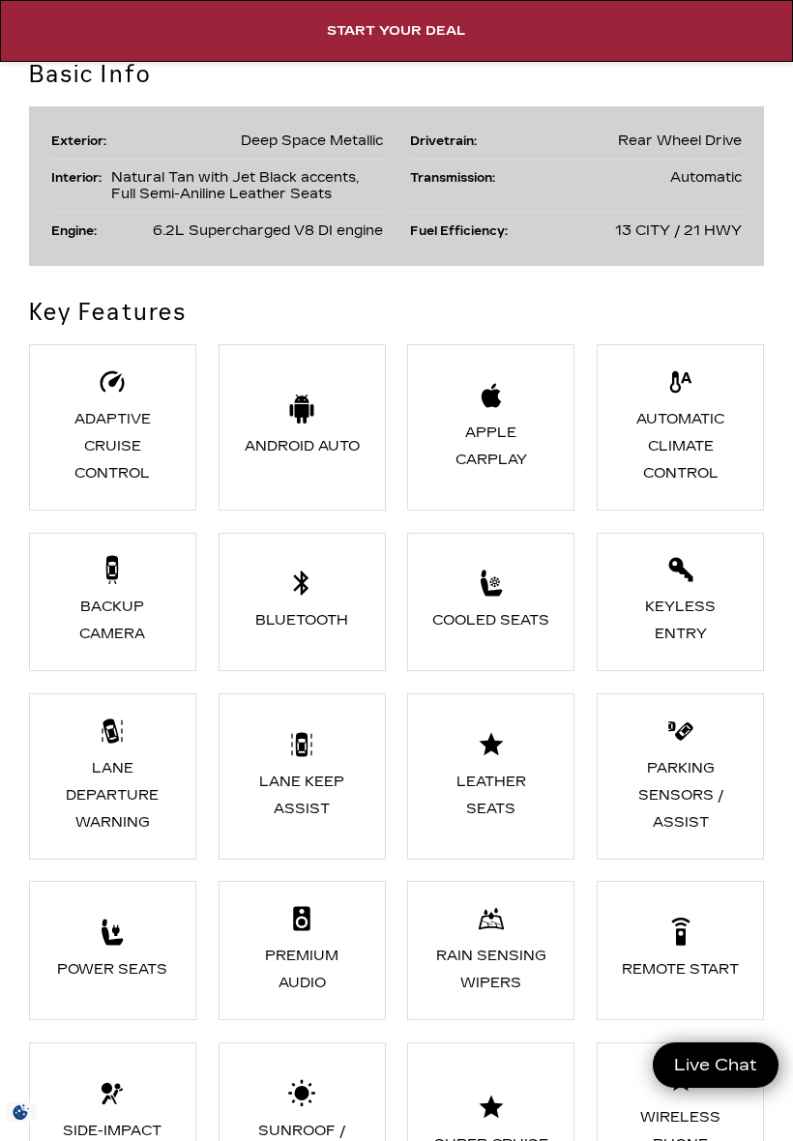
click at [494, 455] on div "Apple CarPlay" at bounding box center [490, 447] width 121 height 54
click at [491, 447] on div "Apple CarPlay" at bounding box center [490, 447] width 121 height 54
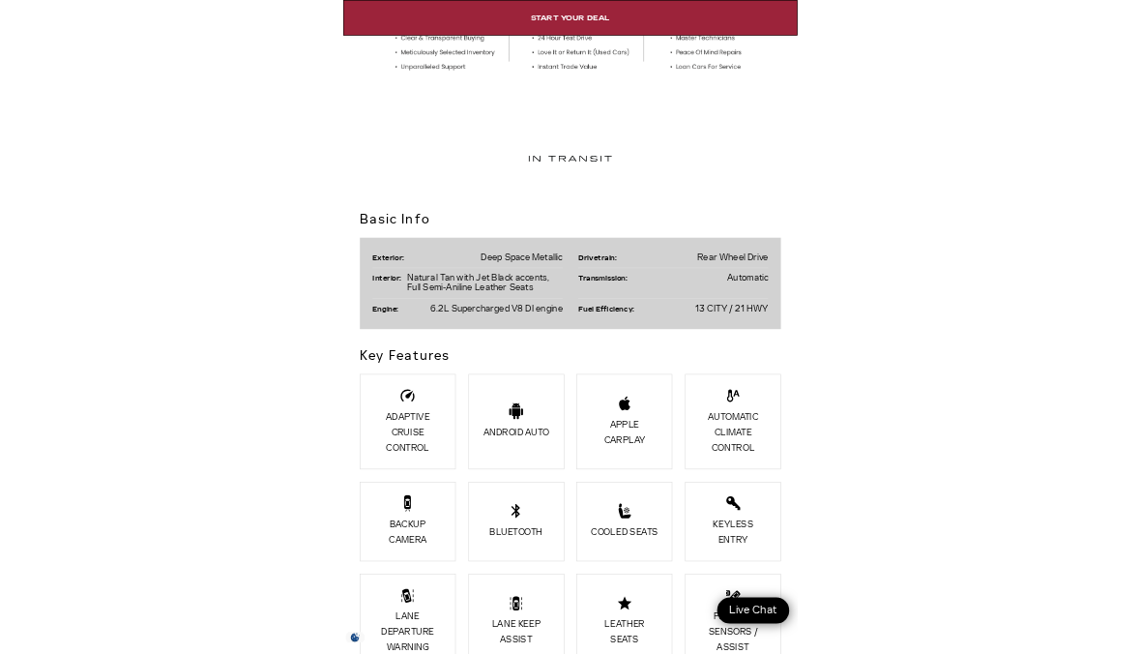
scroll to position [2035, 0]
